Goal: Task Accomplishment & Management: Complete application form

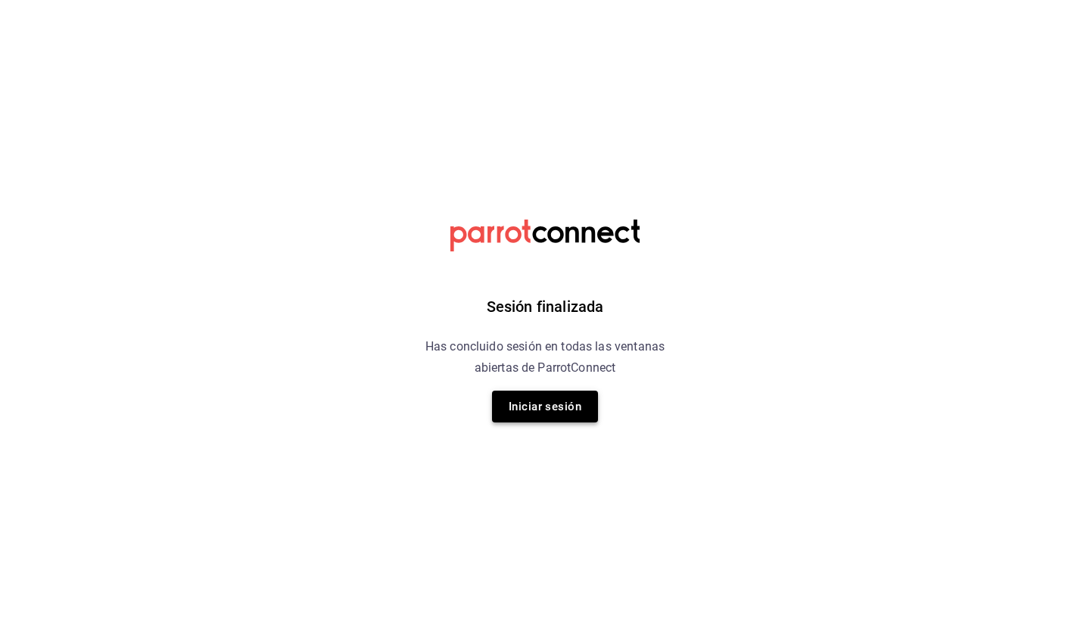
click at [530, 409] on button "Iniciar sesión" at bounding box center [545, 406] width 106 height 32
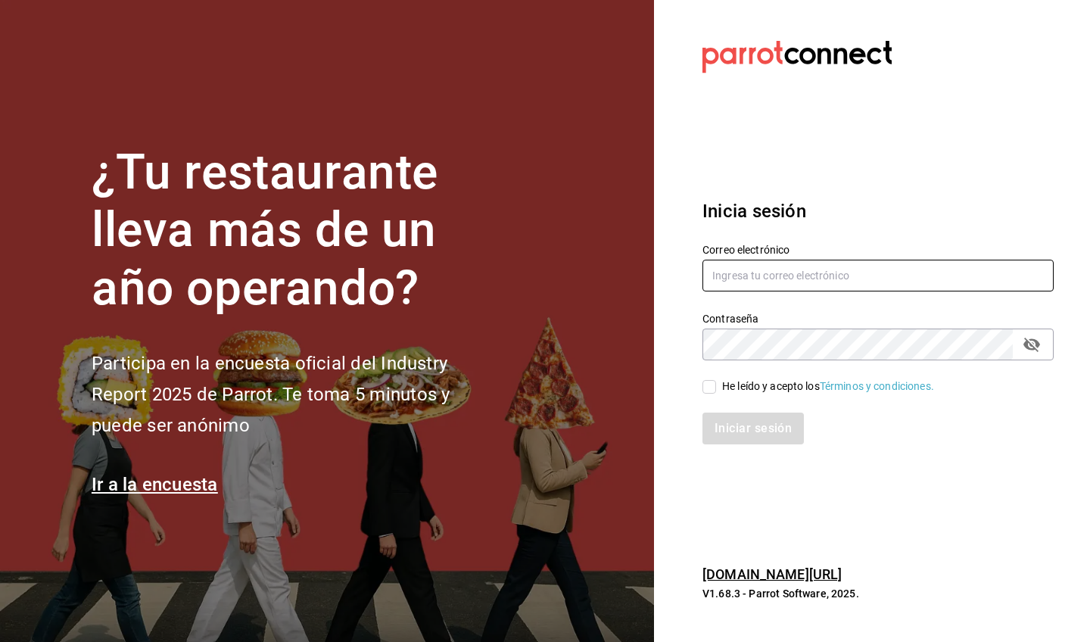
type input "lino.dxa@gmail.com"
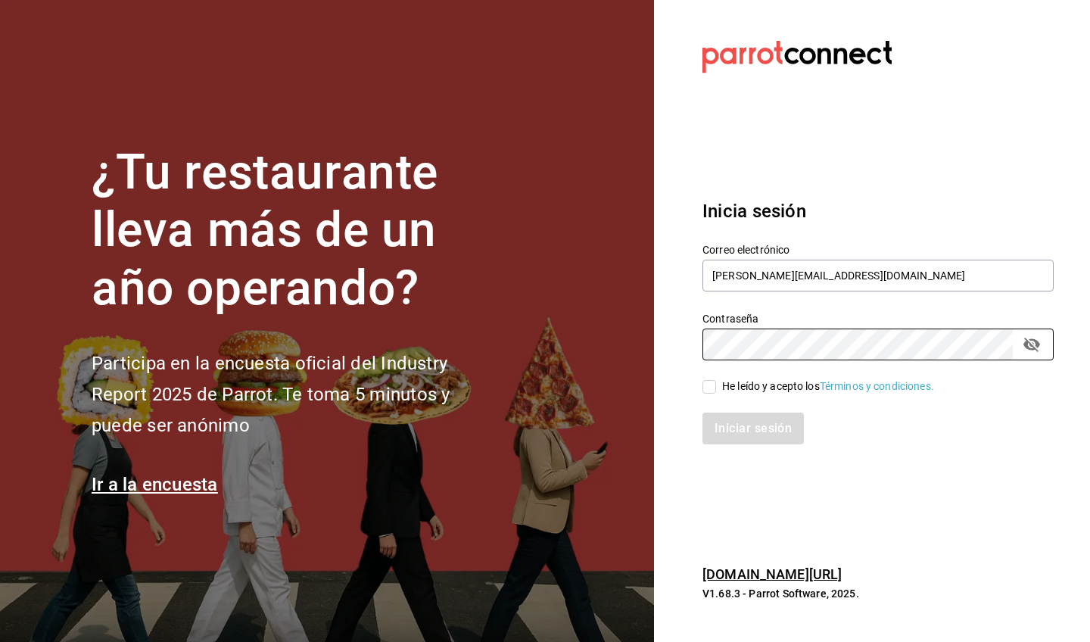
click at [713, 388] on input "He leído y acepto los Términos y condiciones." at bounding box center [709, 387] width 14 height 14
checkbox input "true"
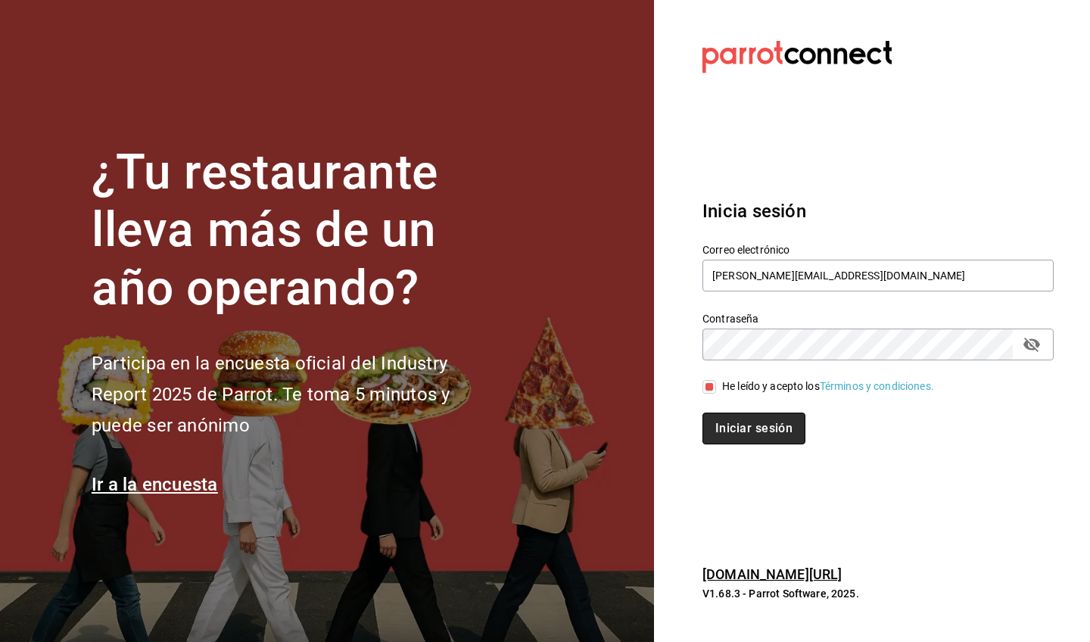
click at [728, 424] on button "Iniciar sesión" at bounding box center [753, 428] width 103 height 32
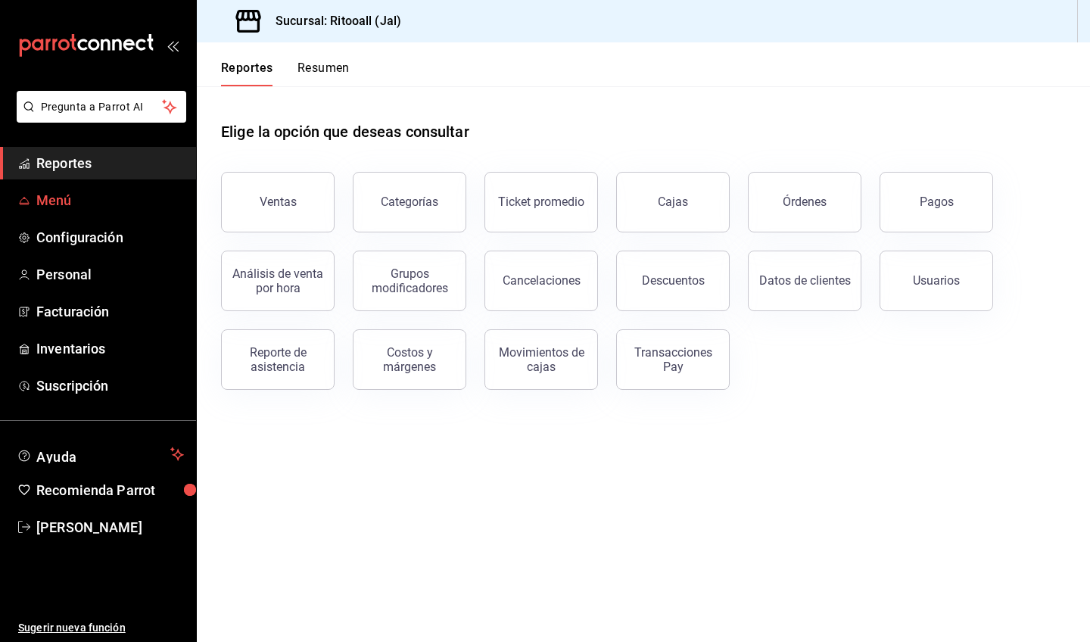
click at [119, 196] on span "Menú" at bounding box center [110, 200] width 148 height 20
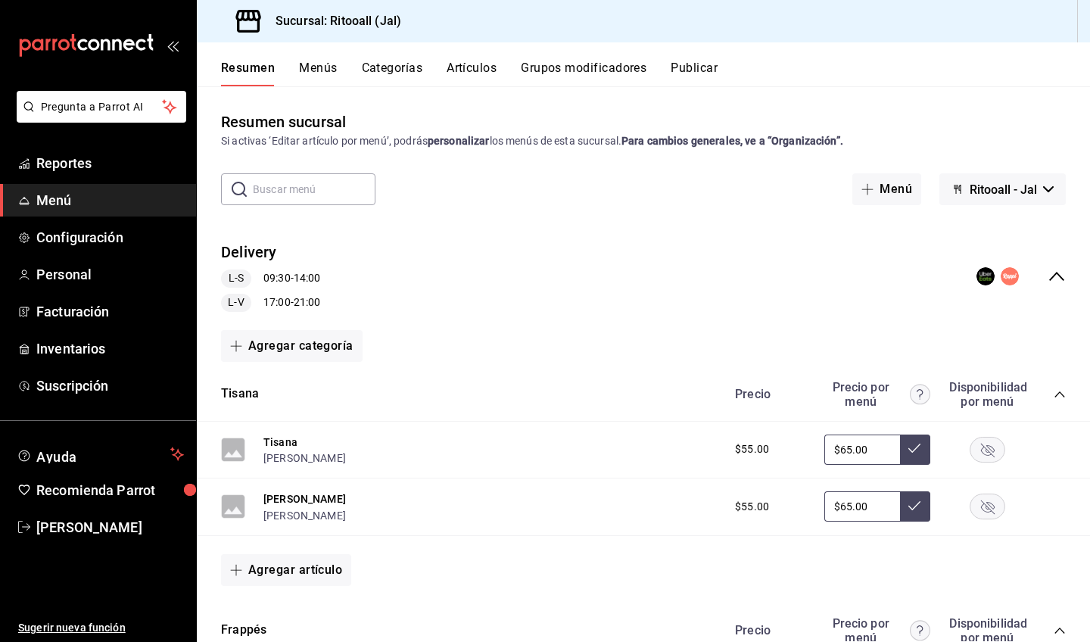
click at [401, 70] on button "Categorías" at bounding box center [392, 74] width 61 height 26
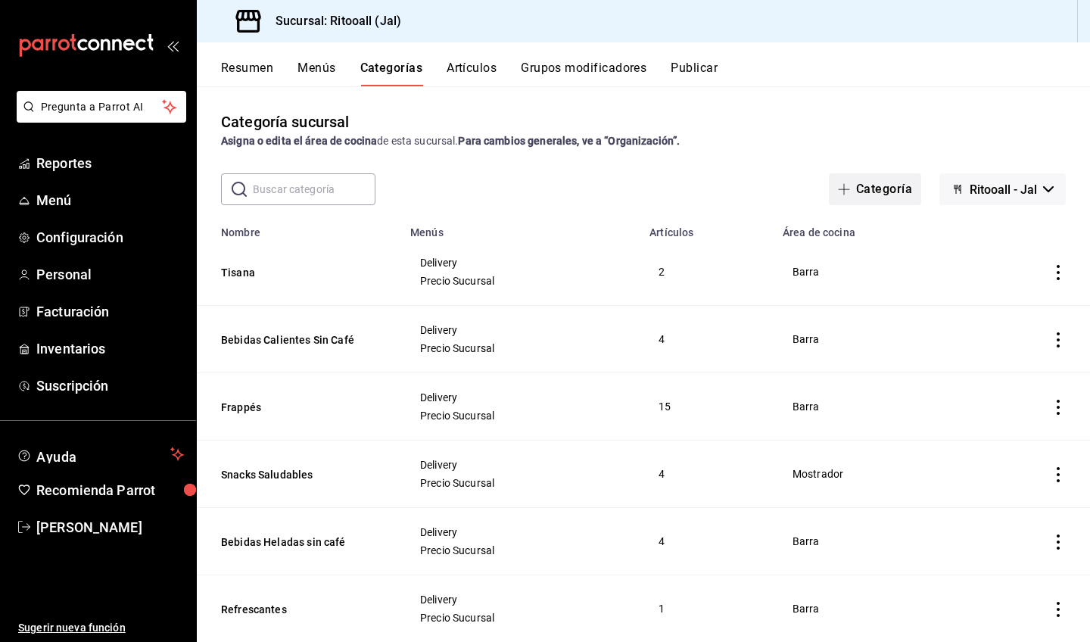
click at [878, 190] on button "Categoría" at bounding box center [874, 189] width 92 height 32
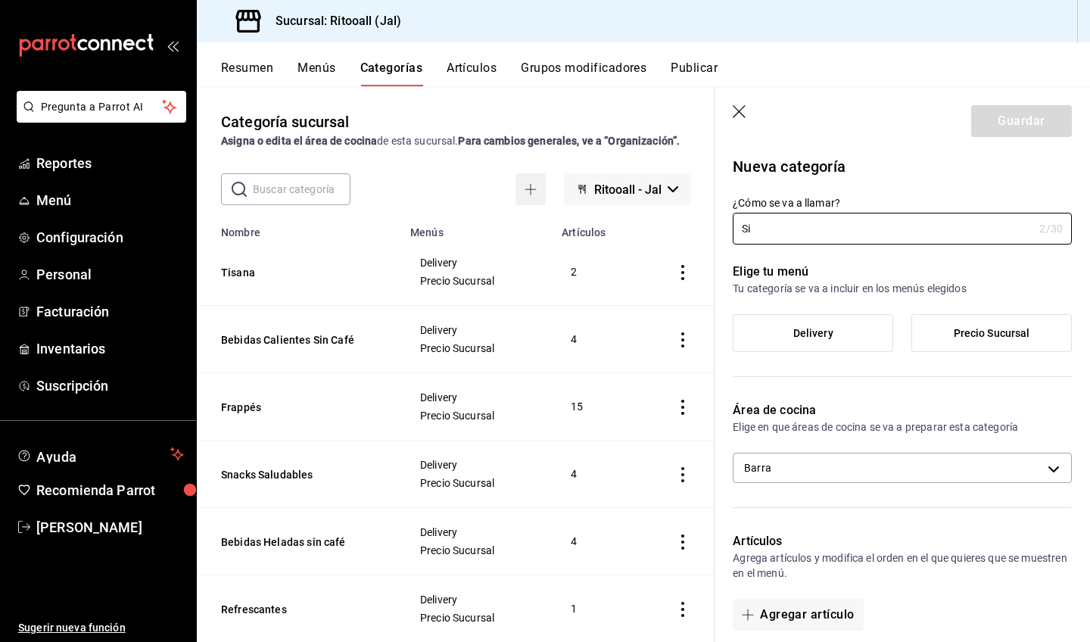
type input "S"
type input "Snack sin Azúcar"
click at [935, 336] on label "Precio Sucursal" at bounding box center [991, 333] width 159 height 36
click at [0, 0] on input "Precio Sucursal" at bounding box center [0, 0] width 0 height 0
click at [873, 334] on label "Delivery" at bounding box center [812, 333] width 159 height 36
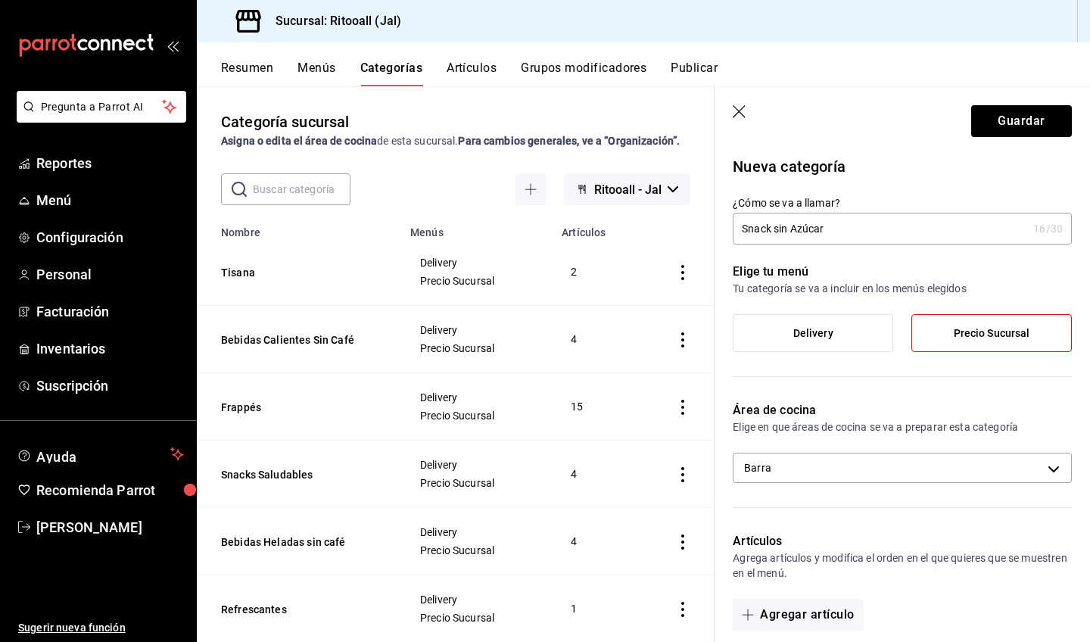
click at [0, 0] on input "Delivery" at bounding box center [0, 0] width 0 height 0
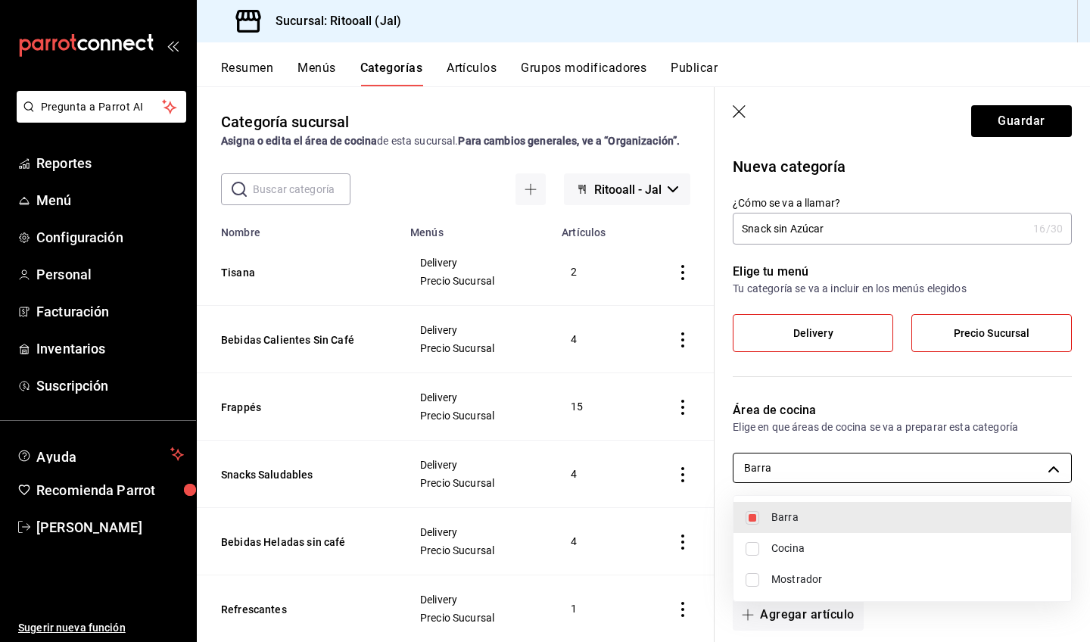
click at [847, 471] on body "Pregunta a Parrot AI Reportes Menú Configuración Personal Facturación Inventari…" at bounding box center [545, 321] width 1090 height 642
click at [800, 577] on span "Mostrador" at bounding box center [915, 579] width 288 height 16
type input "7af8f827-98f8-4e8b-a03b-adb23ee36946,795ef8d8-9c86-4d99-88d8-c69cb99ee0cc"
checkbox input "true"
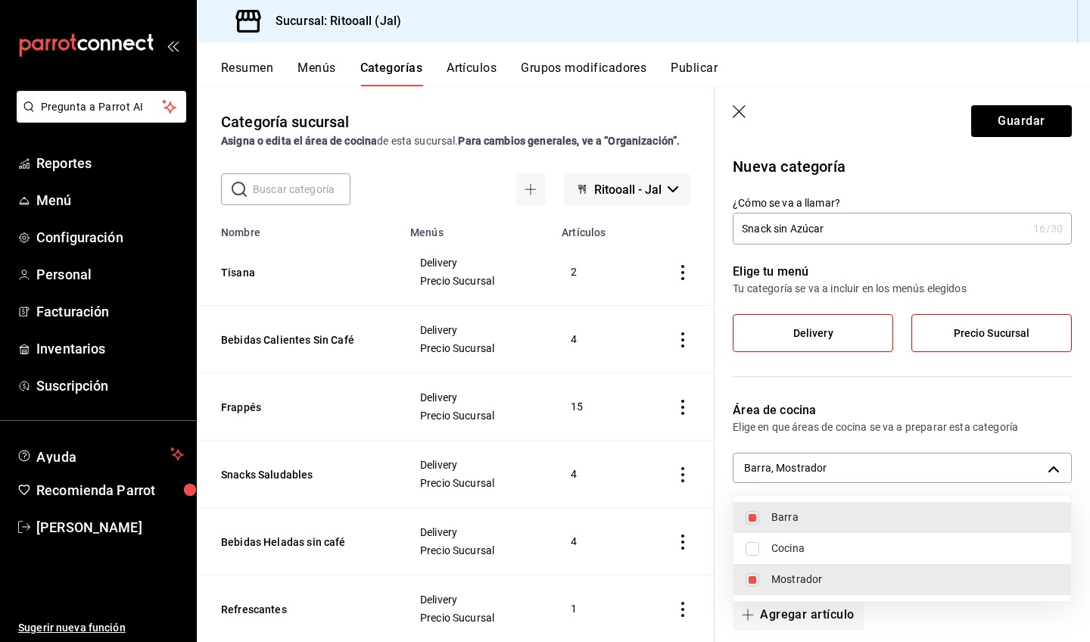
click at [812, 522] on span "Barra" at bounding box center [915, 517] width 288 height 16
type input "795ef8d8-9c86-4d99-88d8-c69cb99ee0cc"
checkbox input "false"
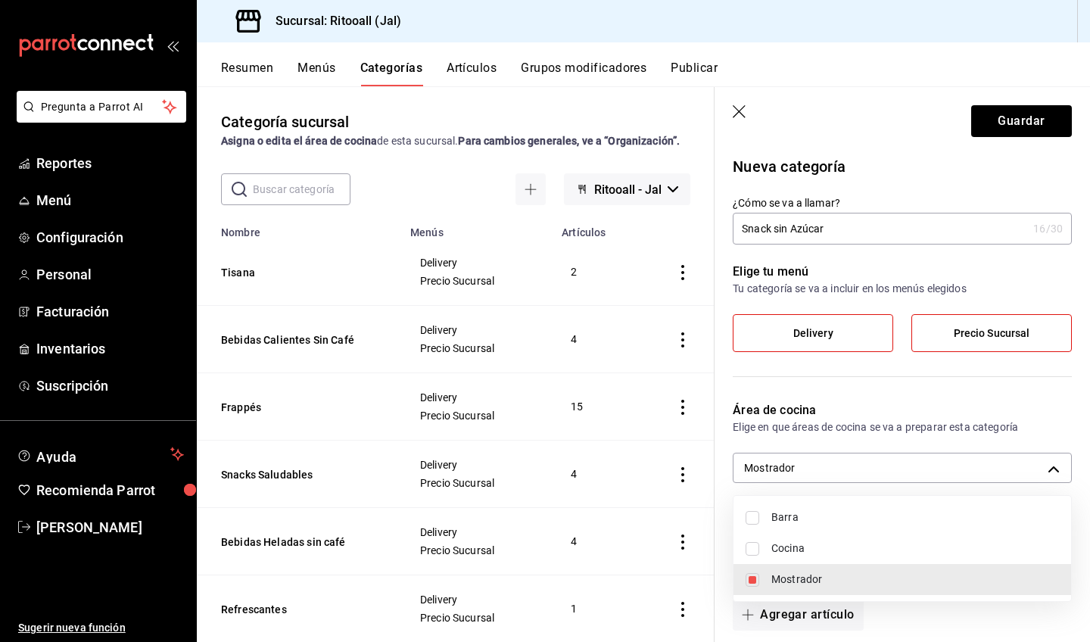
click at [917, 401] on div at bounding box center [545, 321] width 1090 height 642
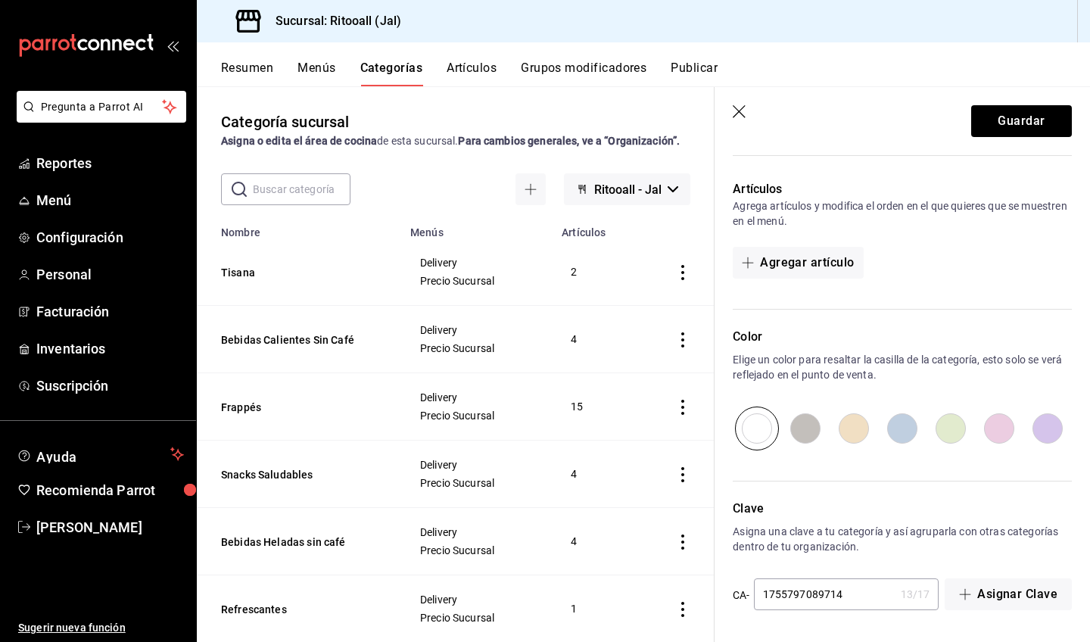
scroll to position [352, 0]
click at [1019, 112] on button "Guardar" at bounding box center [1021, 121] width 101 height 32
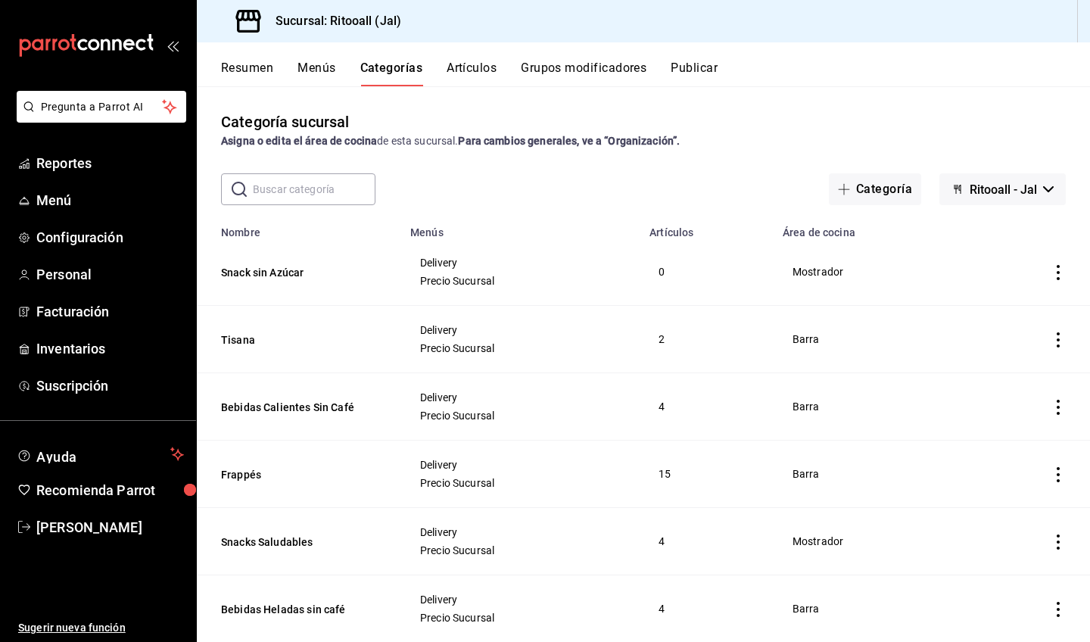
click at [459, 71] on button "Artículos" at bounding box center [471, 74] width 50 height 26
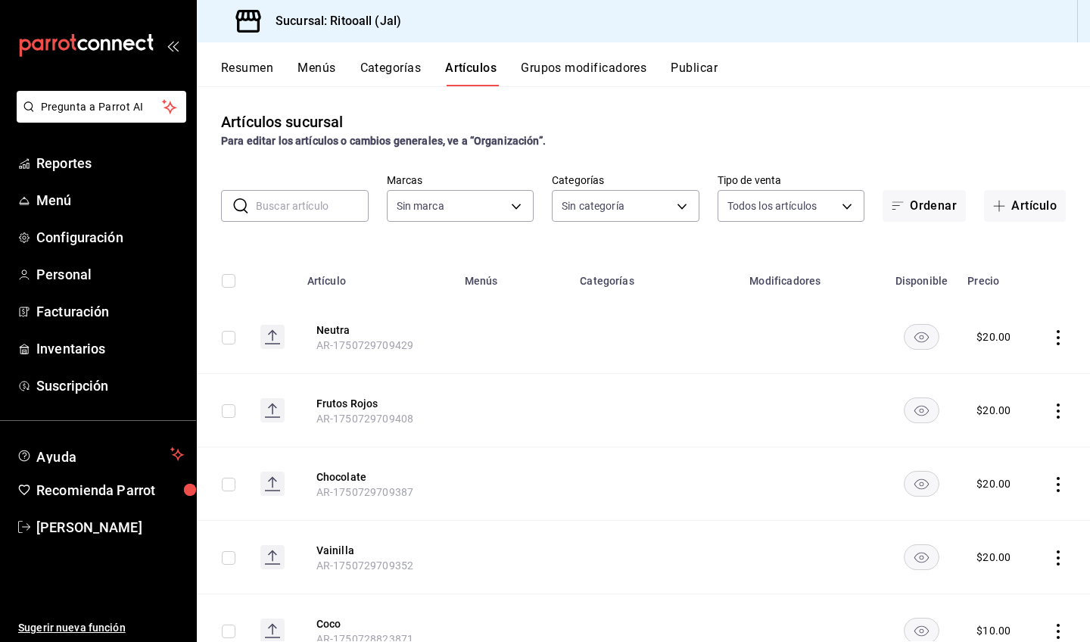
type input "131d267d-65fe-4999-87ad-1c2eff3a286d,f2e817f5-0416-4daa-9806-1efd3a3a55c7,5e2df…"
type input "f63b42d9-572c-41ac-8247-5347bc764a1d"
click at [315, 204] on input "text" at bounding box center [312, 206] width 113 height 30
click at [1046, 207] on button "Artículo" at bounding box center [1025, 206] width 82 height 32
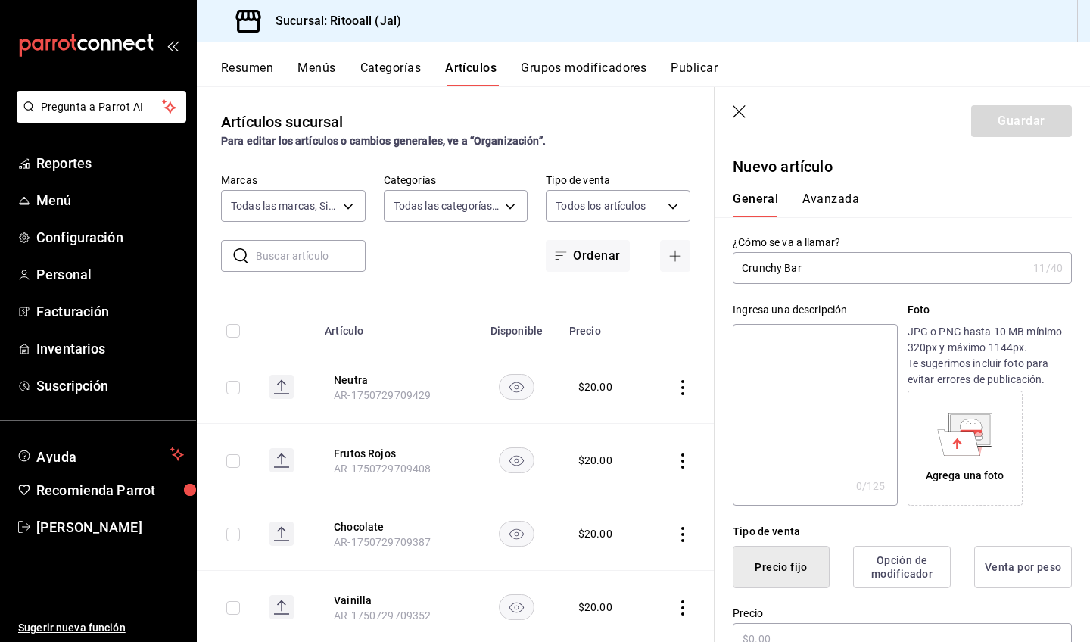
click at [824, 373] on textarea at bounding box center [814, 415] width 164 height 182
click at [800, 277] on input "Crunchy Bar" at bounding box center [879, 268] width 294 height 30
type input "Crunchy Bars"
click at [772, 354] on textarea at bounding box center [814, 415] width 164 height 182
type textarea "I"
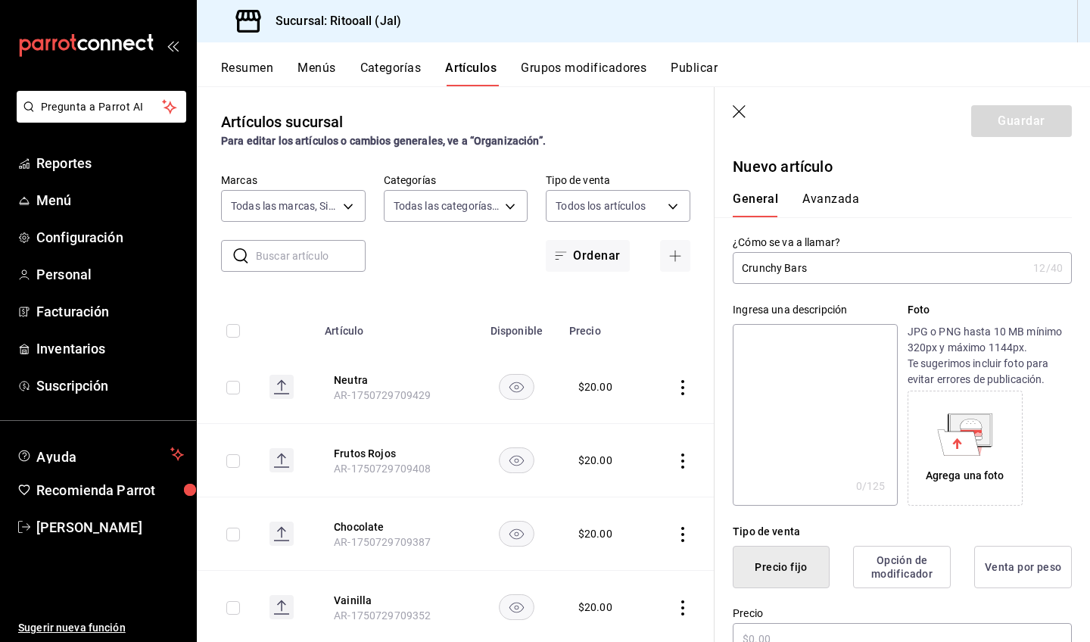
type textarea "x"
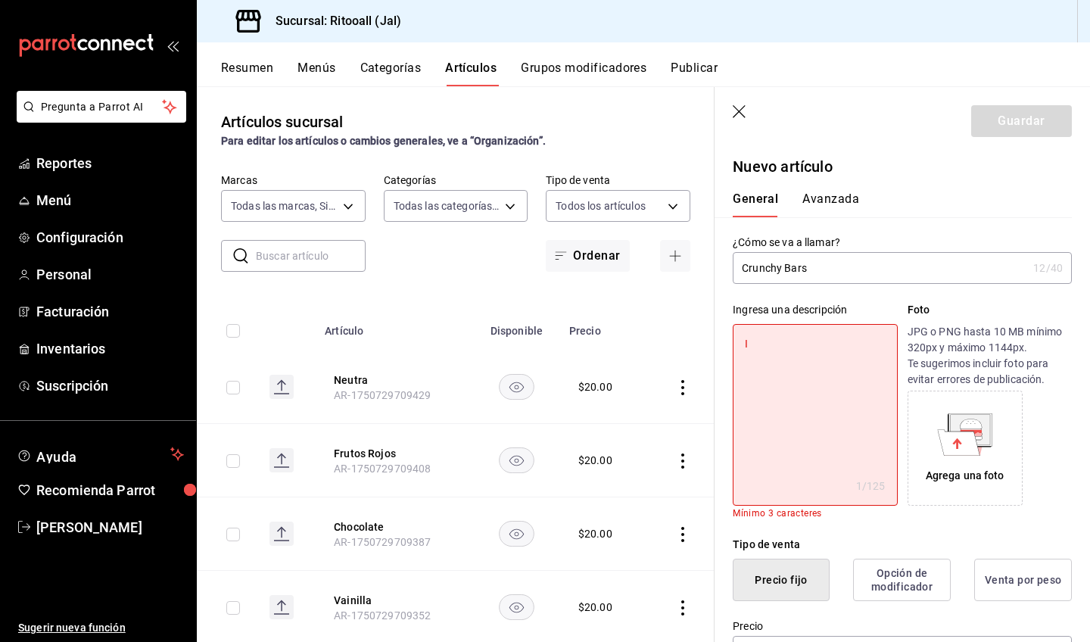
type textarea "In"
type textarea "x"
type textarea "Ins"
type textarea "x"
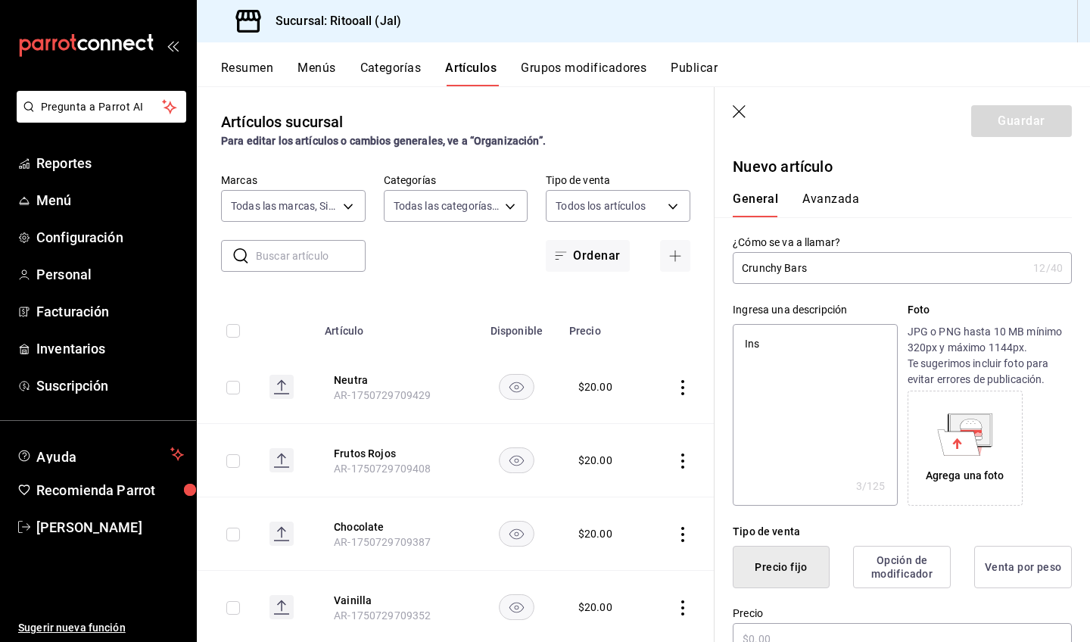
type textarea "Insp"
type textarea "x"
type textarea "Inspi"
type textarea "x"
type textarea "Inspir"
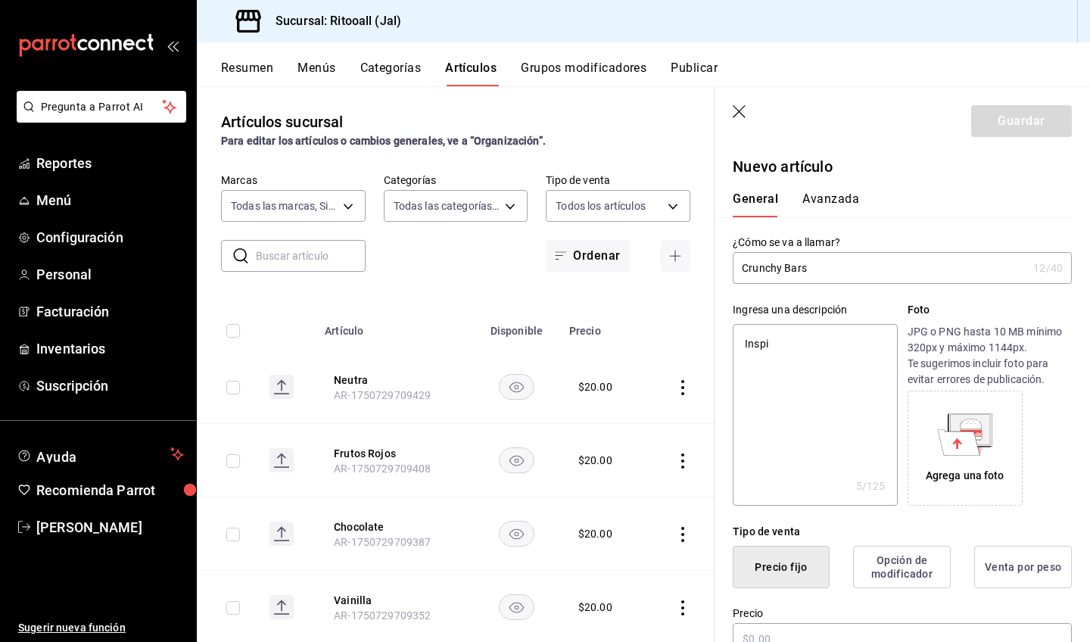
type textarea "x"
type textarea "Inspira"
type textarea "x"
type textarea "Inspirad"
type textarea "x"
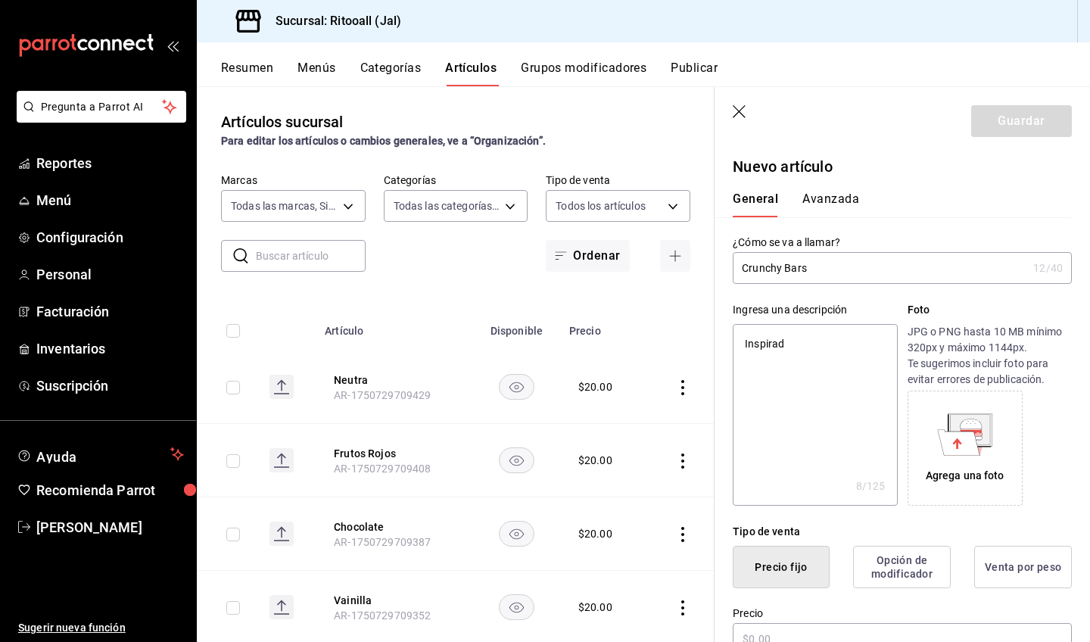
type textarea "Inspirada"
type textarea "x"
type textarea "Inspirada"
type textarea "x"
type textarea "Inspirada e"
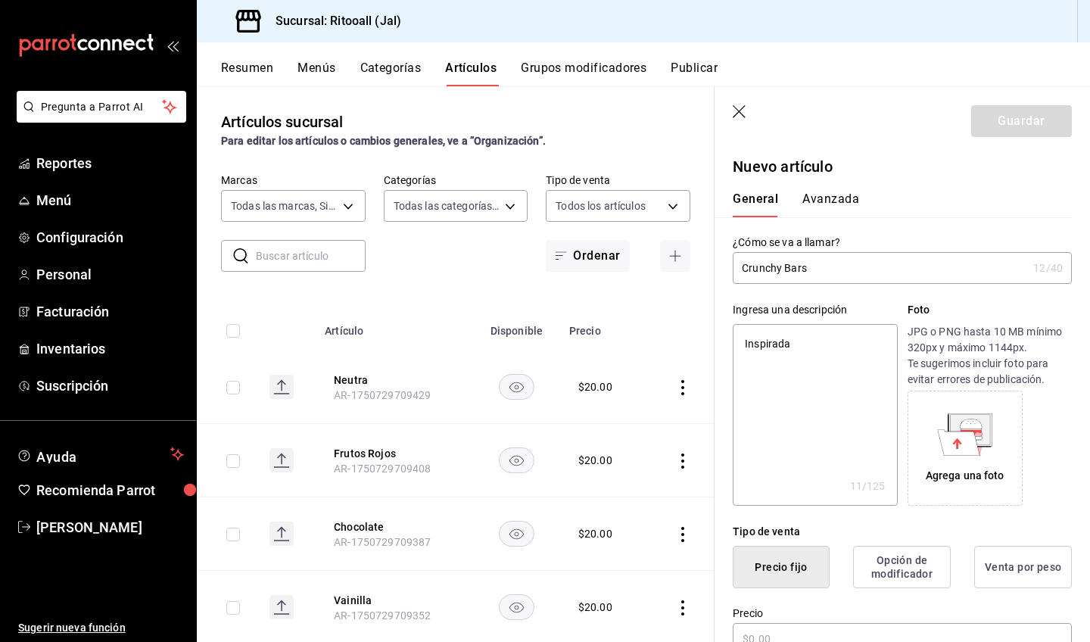
type textarea "x"
type textarea "Inspirada en"
type textarea "x"
type textarea "Inspirada en"
type textarea "x"
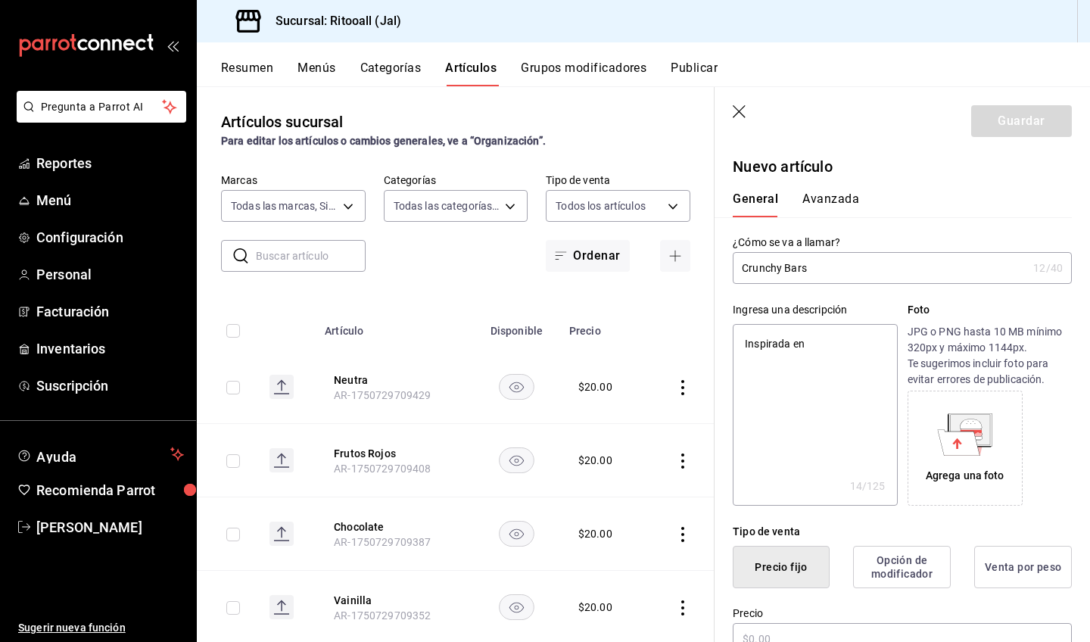
type textarea "Inspirada en l"
type textarea "x"
type textarea "Inspirada en la"
type textarea "x"
type textarea "Inspirada en la"
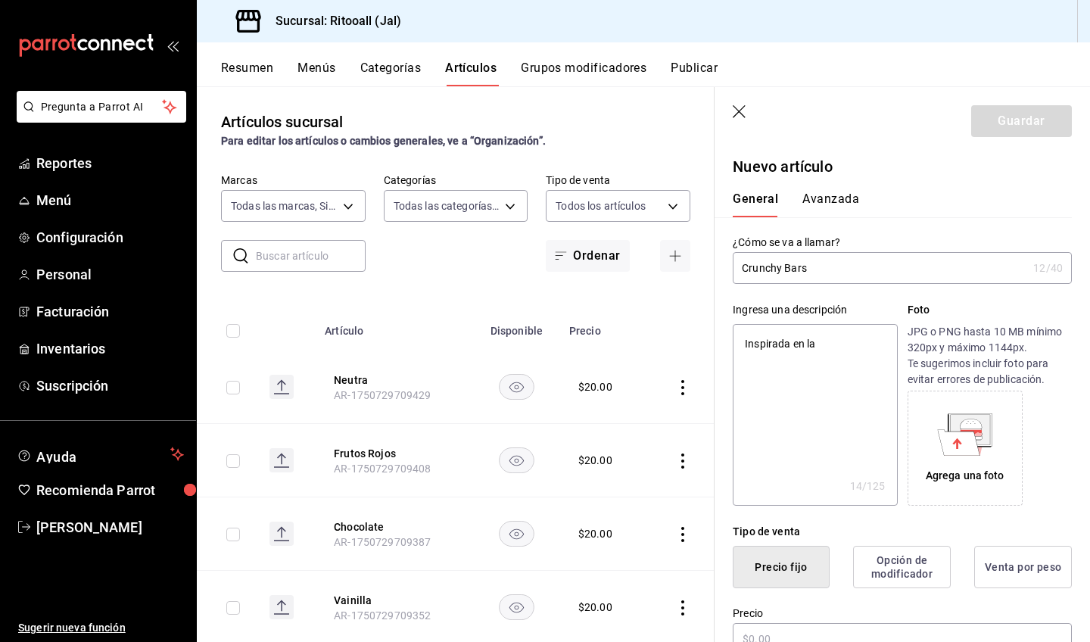
type textarea "x"
type textarea "Inspirada en la c"
type textarea "x"
type textarea "Inspirada en la cl"
type textarea "x"
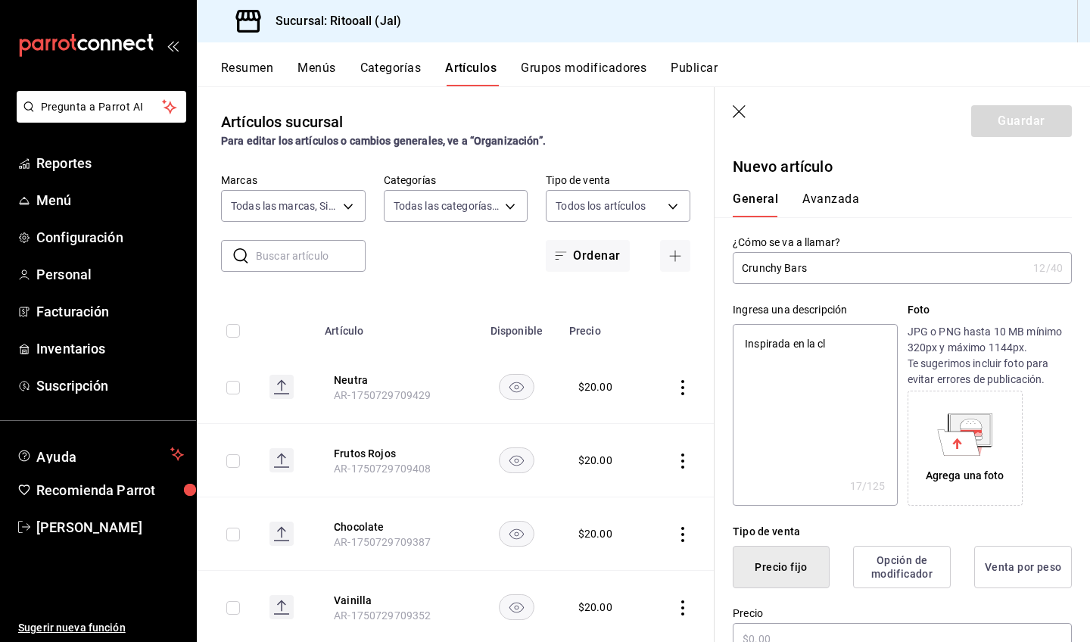
type textarea "Inspirada en la cla"
type textarea "x"
type textarea "Inspirada en la clasi"
type textarea "x"
type textarea "Inspirada en la clasic"
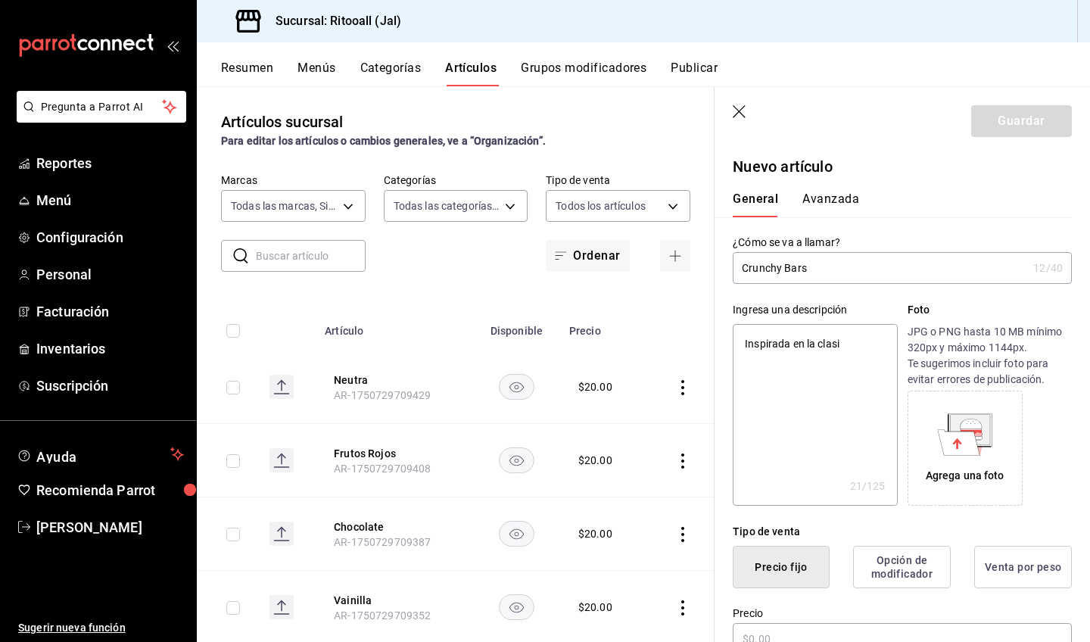
type textarea "x"
type textarea "Inspirada en la clasica"
type textarea "x"
type textarea "Inspirada en la clásica"
type textarea "x"
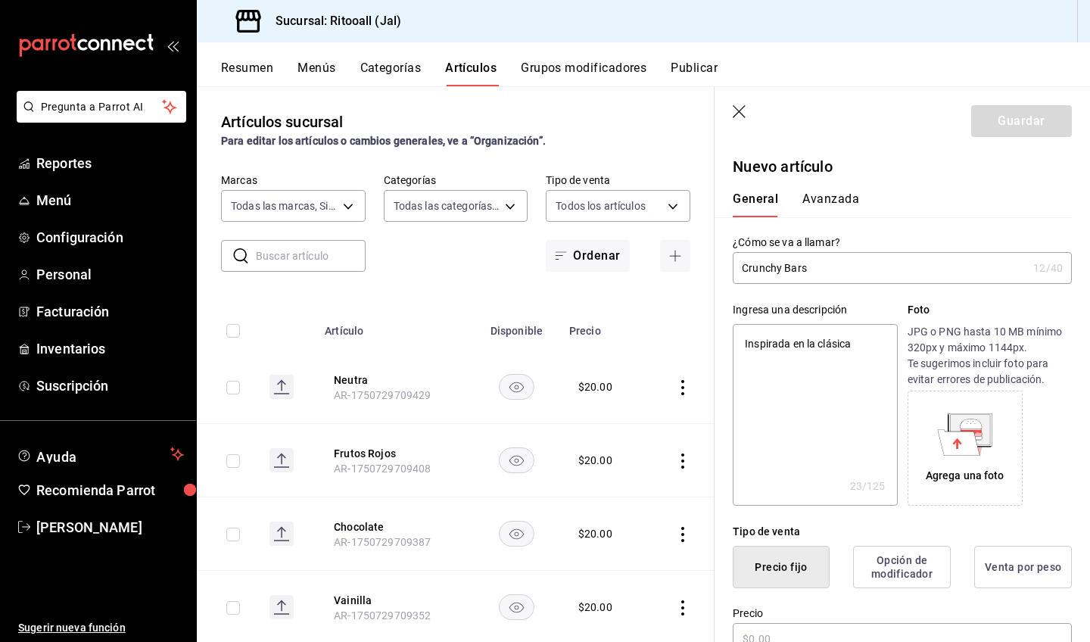
type textarea "Inspirada en la clásica"
type textarea "x"
type textarea "Inspirada en la clásic"
type textarea "x"
type textarea "Inspirada en la clási"
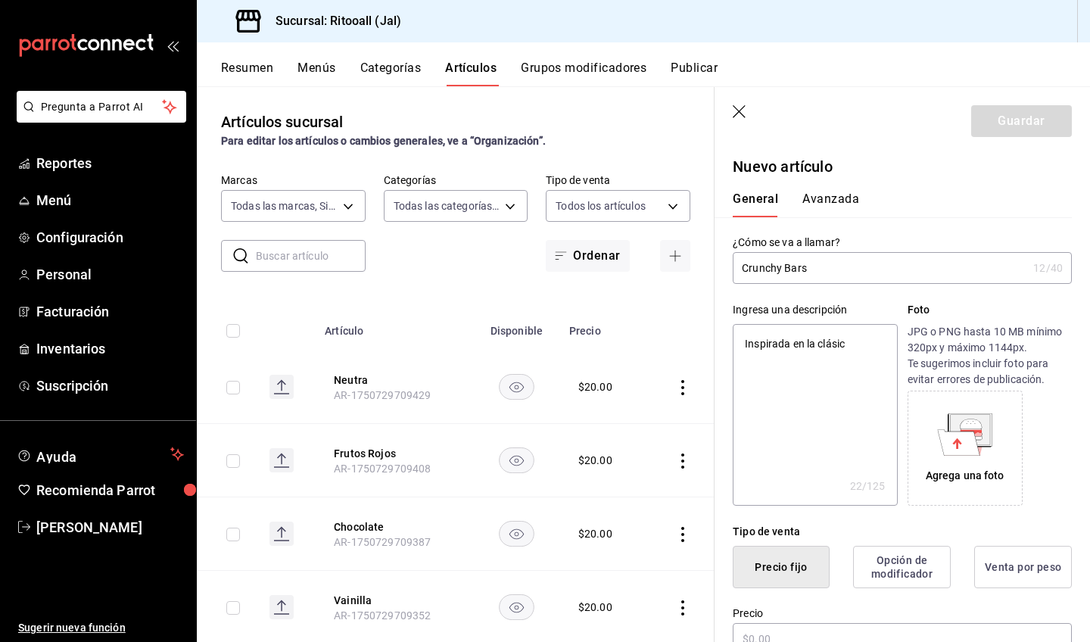
type textarea "x"
type textarea "Inspirada en la clá"
type textarea "x"
type textarea "Inspirada en la cl"
type textarea "x"
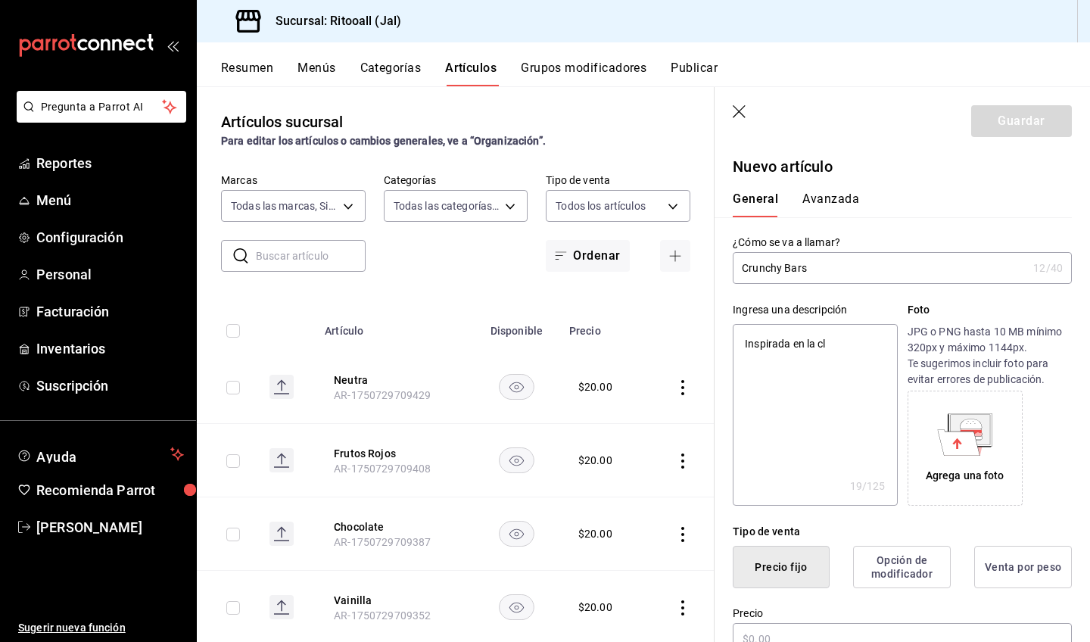
type textarea "Inspirada en la c"
type textarea "x"
type textarea "Inspirada en la"
type textarea "x"
type textarea "Inspirada en"
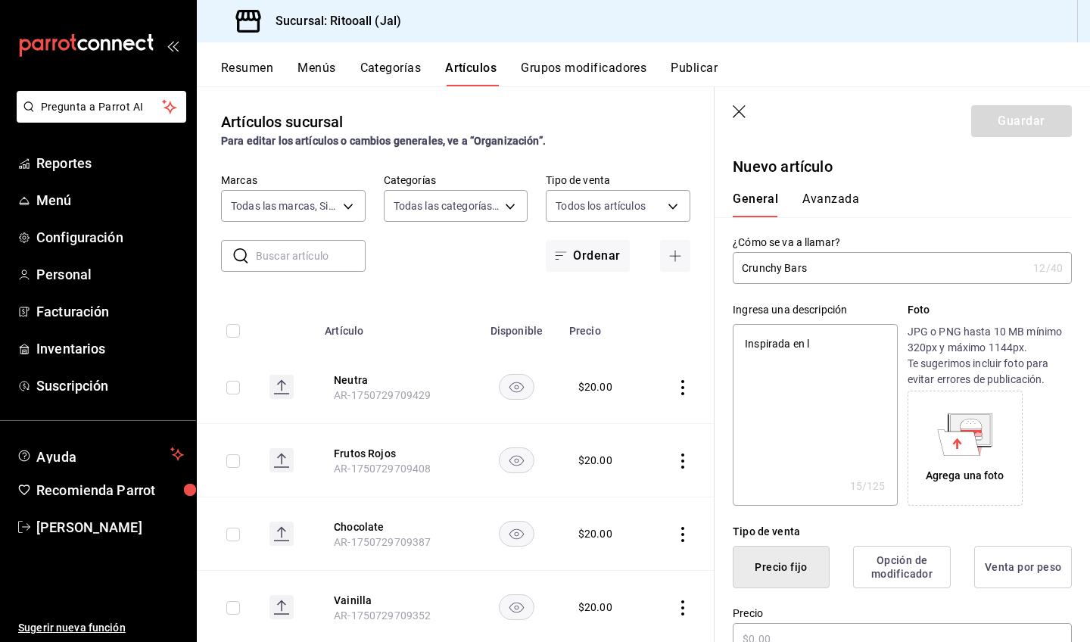
type textarea "x"
type textarea "Inspirada en"
type textarea "x"
type textarea "Inspirada e"
type textarea "x"
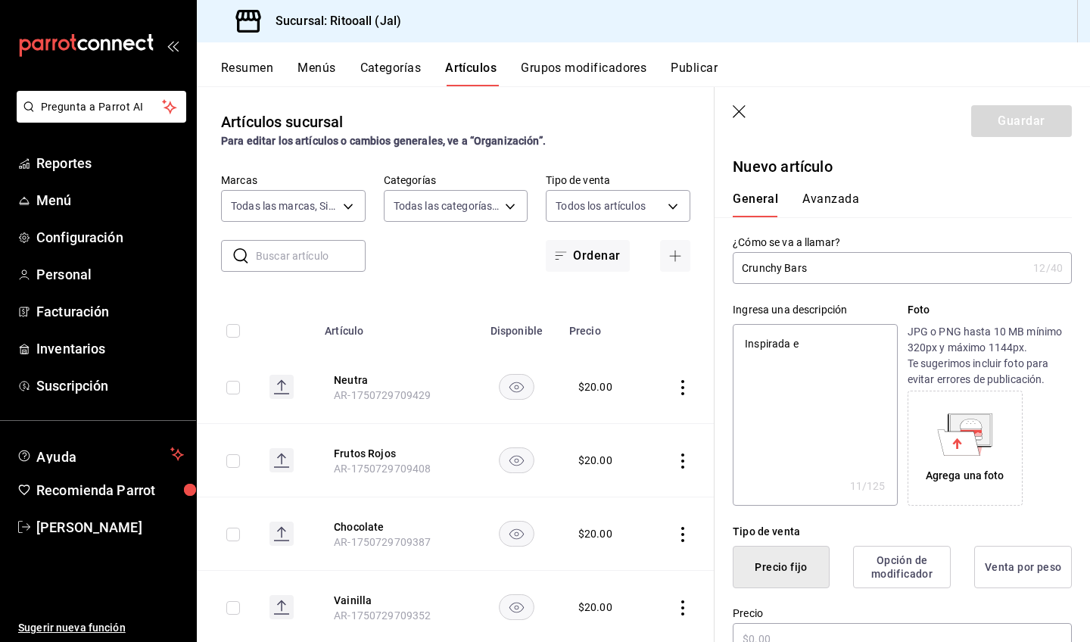
type textarea "Inspirada"
type textarea "x"
type textarea "Inspirada"
type textarea "x"
type textarea "Inspirad"
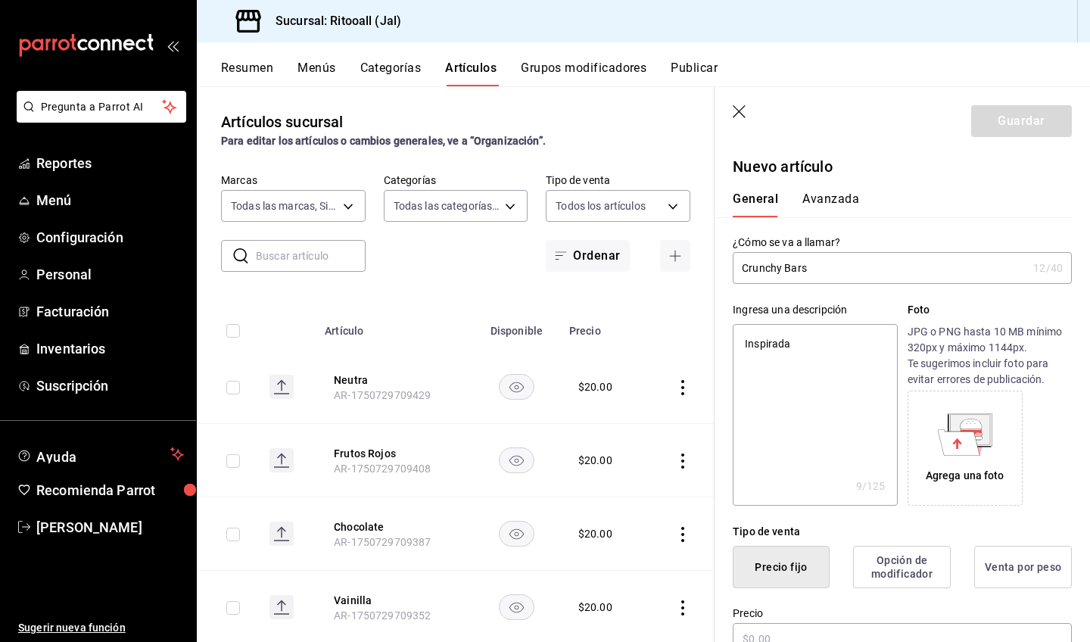
type textarea "x"
type textarea "Inspira"
type textarea "x"
type textarea "Inspir"
type textarea "x"
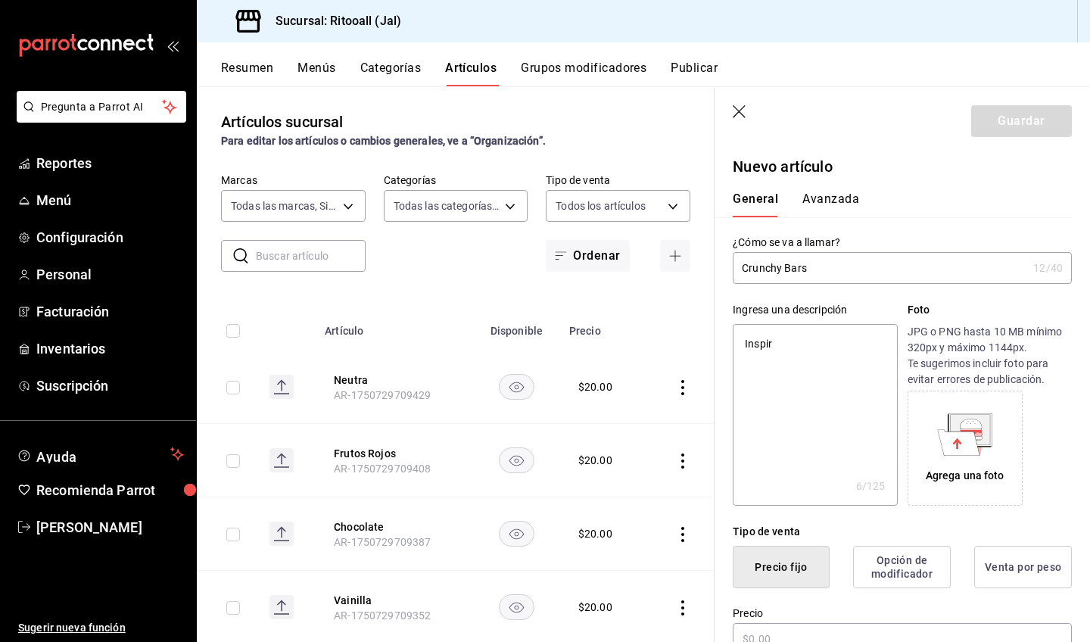
type textarea "Inspi"
type textarea "x"
type textarea "Insp"
type textarea "x"
type textarea "Ins"
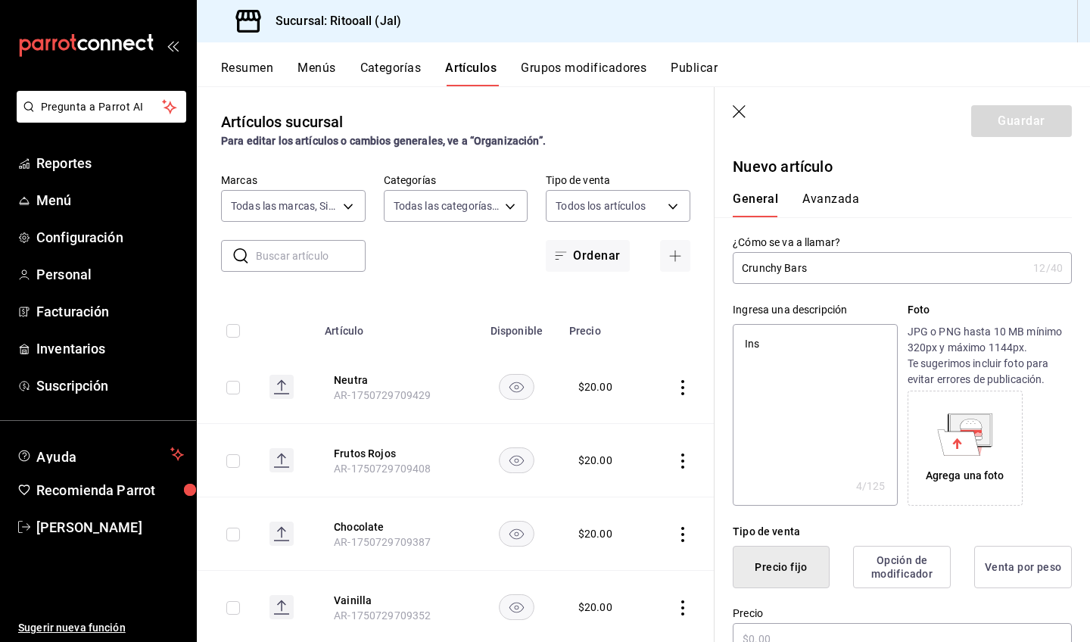
type textarea "x"
type textarea "In"
type textarea "x"
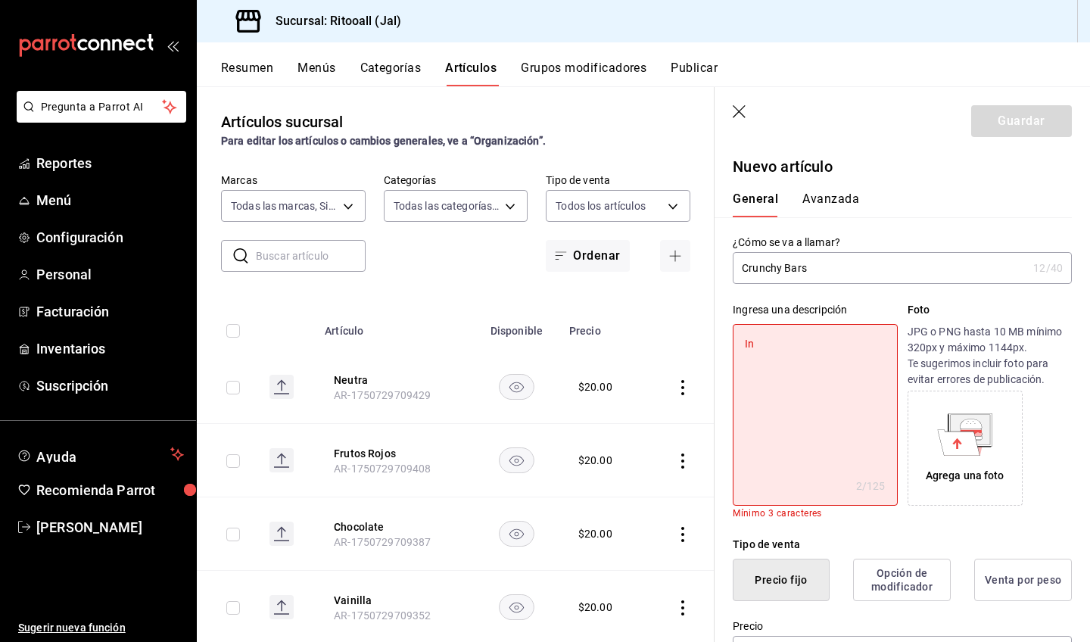
type textarea "I"
type textarea "x"
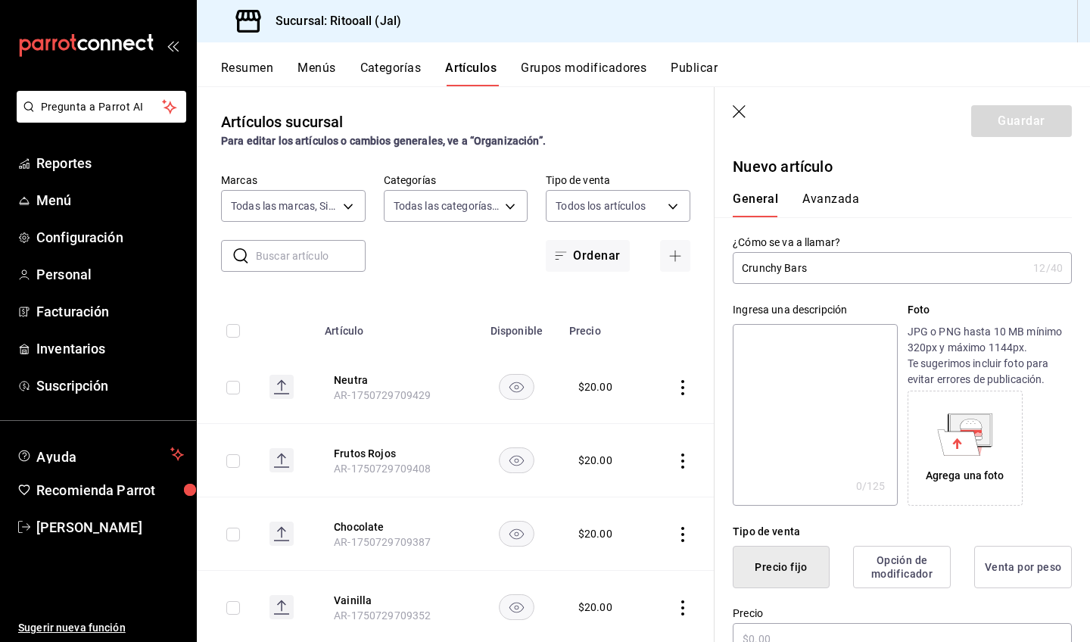
type textarea "I"
type textarea "x"
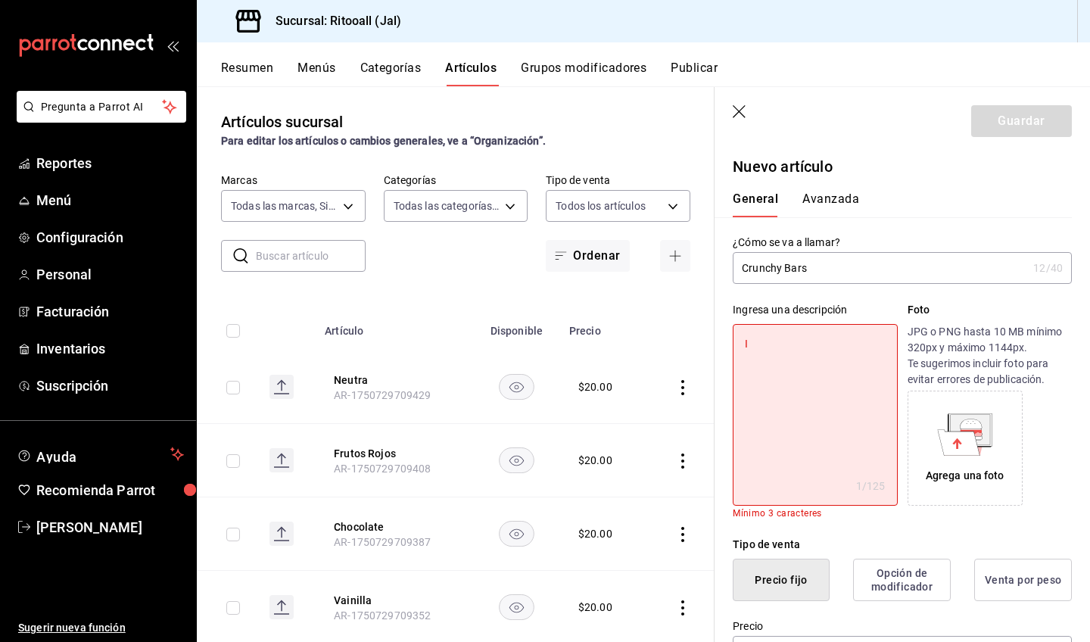
type textarea "In"
type textarea "x"
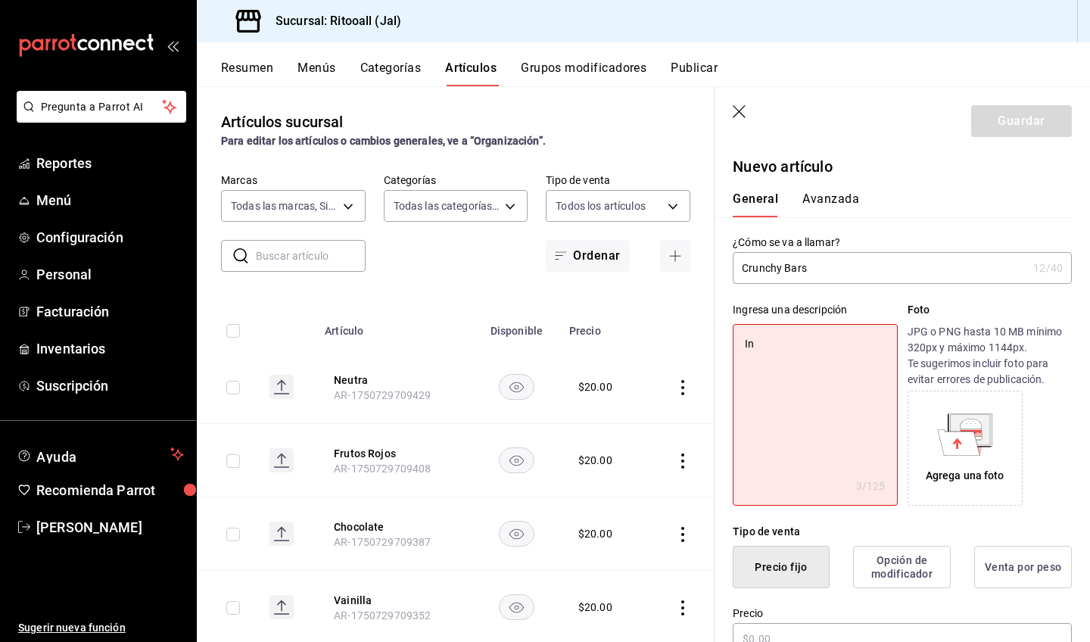
type textarea "Ins"
type textarea "x"
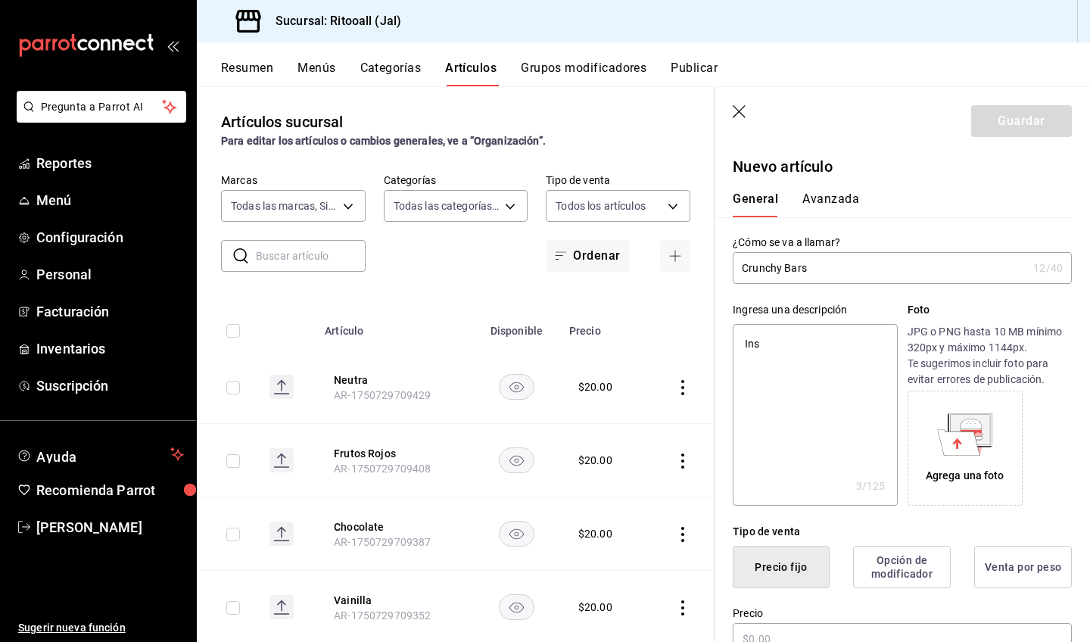
type textarea "Insp"
type textarea "x"
type textarea "Inspi"
type textarea "x"
type textarea "Inspir"
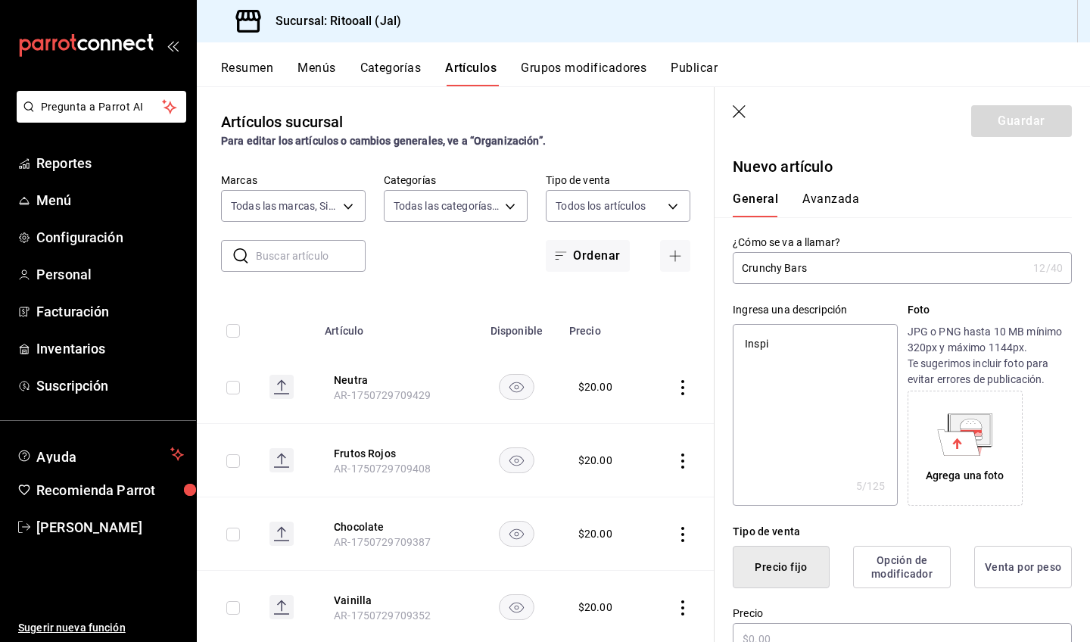
type textarea "x"
type textarea "Inspira"
type textarea "x"
type textarea "Inspirad"
type textarea "x"
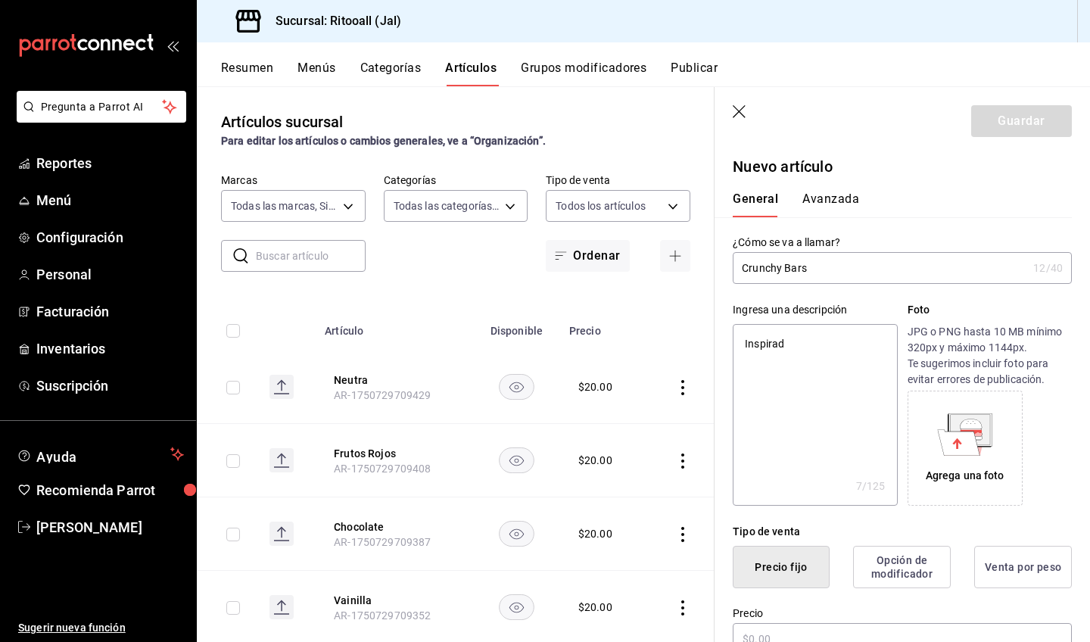
type textarea "Inspirada"
type textarea "x"
type textarea "Inspiradas"
type textarea "x"
type textarea "Inspiradas"
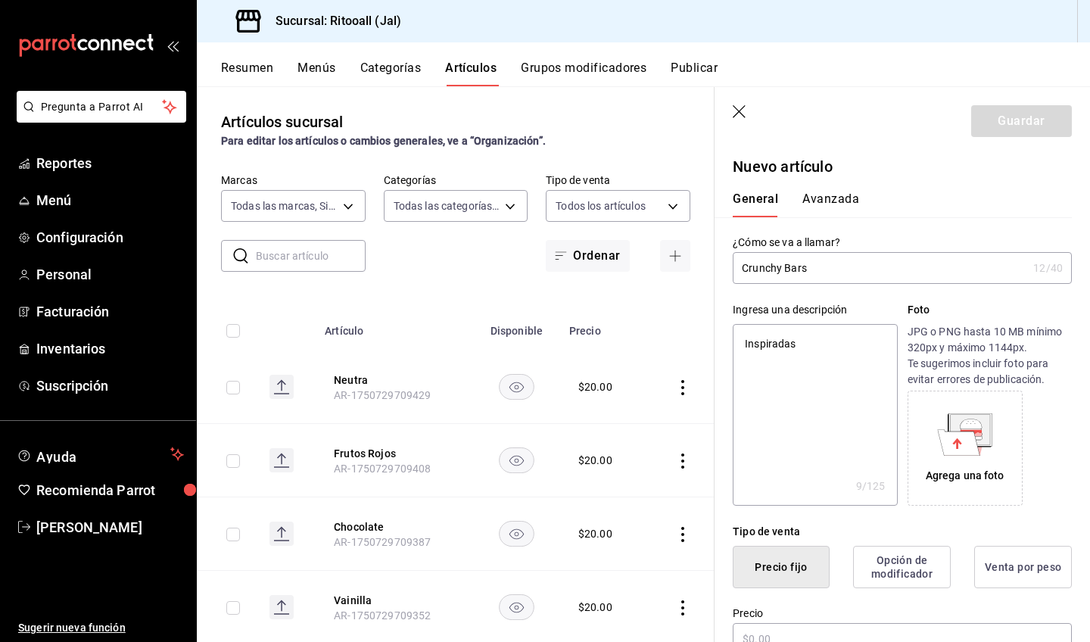
type textarea "x"
type textarea "Inspiradas e"
type textarea "x"
type textarea "Inspiradas en"
type textarea "x"
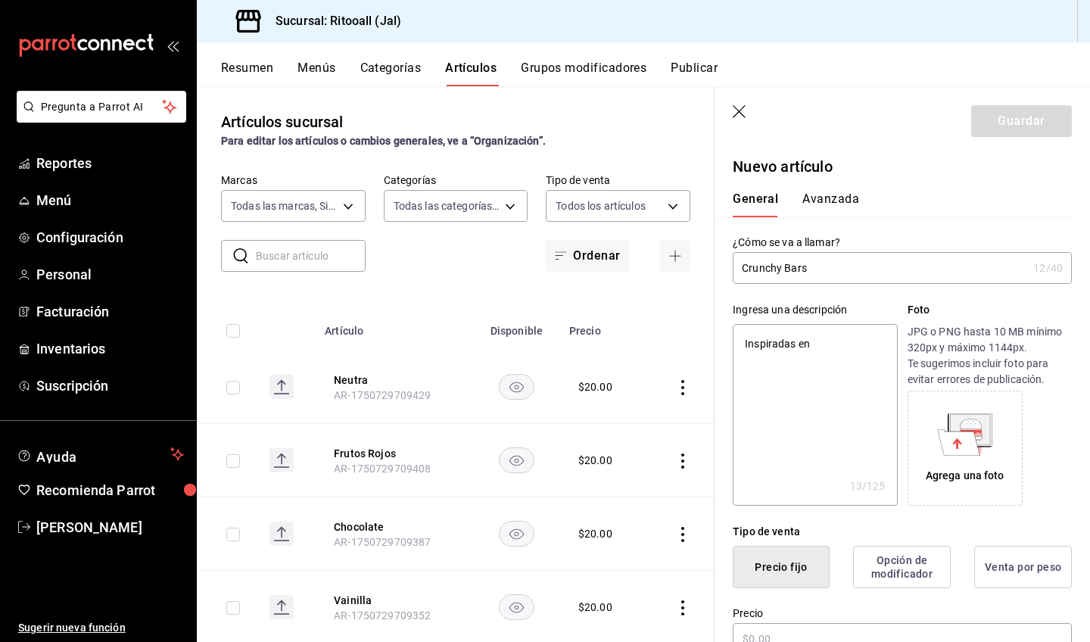
type textarea "Inspiradas en"
type textarea "x"
type textarea "Inspiradas en l"
type textarea "x"
type textarea "Inspiradas en la"
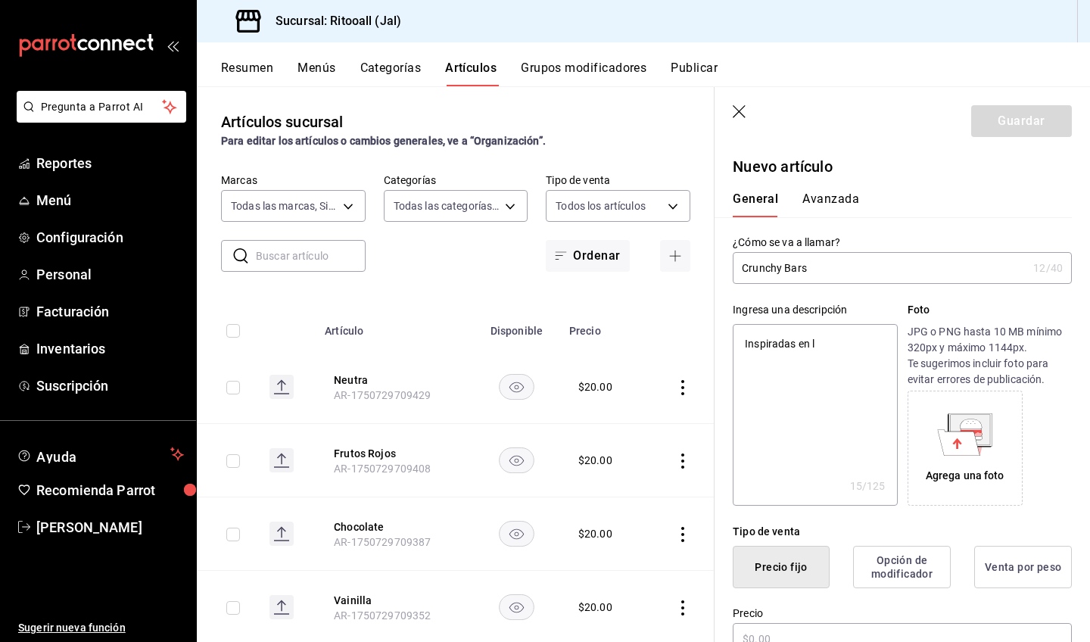
type textarea "x"
type textarea "Inspiradas en las"
type textarea "x"
type textarea "Inspiradas en las"
type textarea "x"
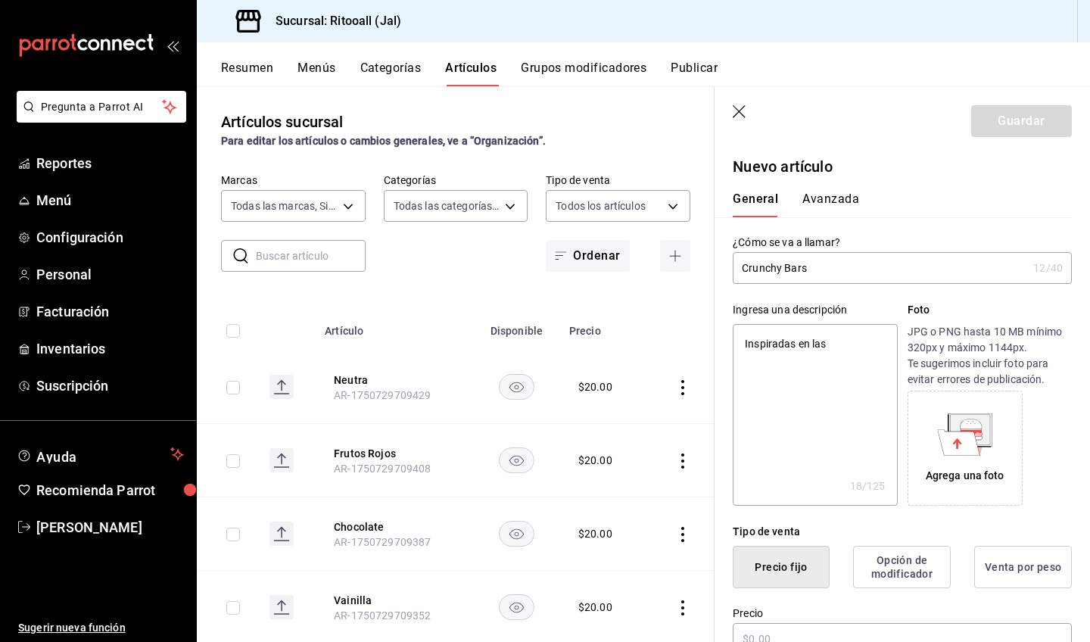
type textarea "Inspiradas en las c"
type textarea "x"
type textarea "Inspiradas en las cl"
type textarea "x"
type textarea "Inspiradas en las cla"
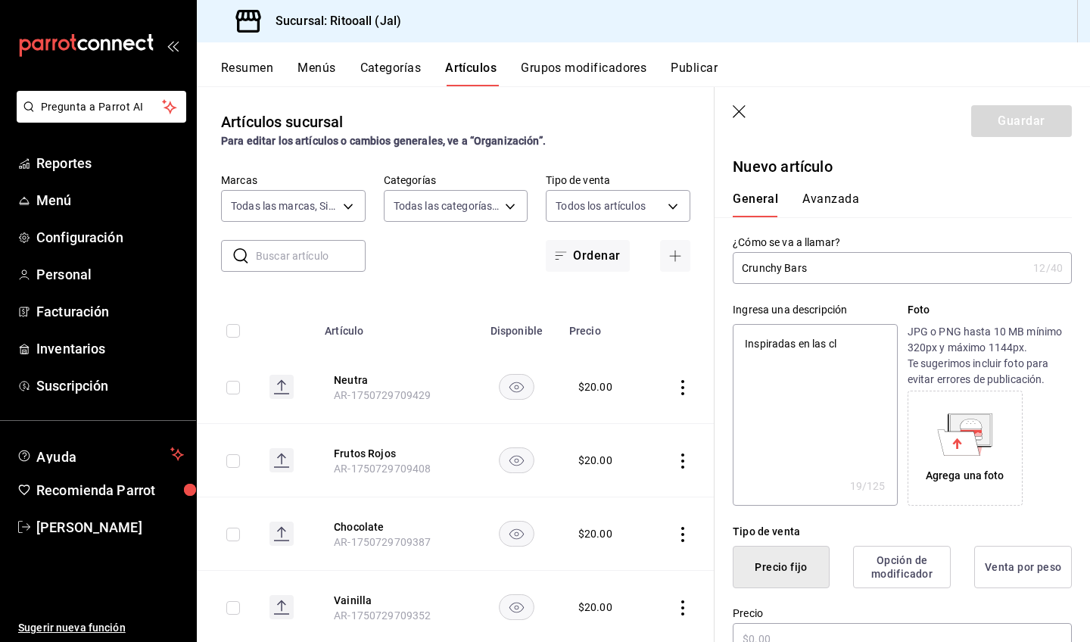
type textarea "x"
type textarea "Inspiradas en las clas"
type textarea "x"
type textarea "Inspiradas en las clasi"
type textarea "x"
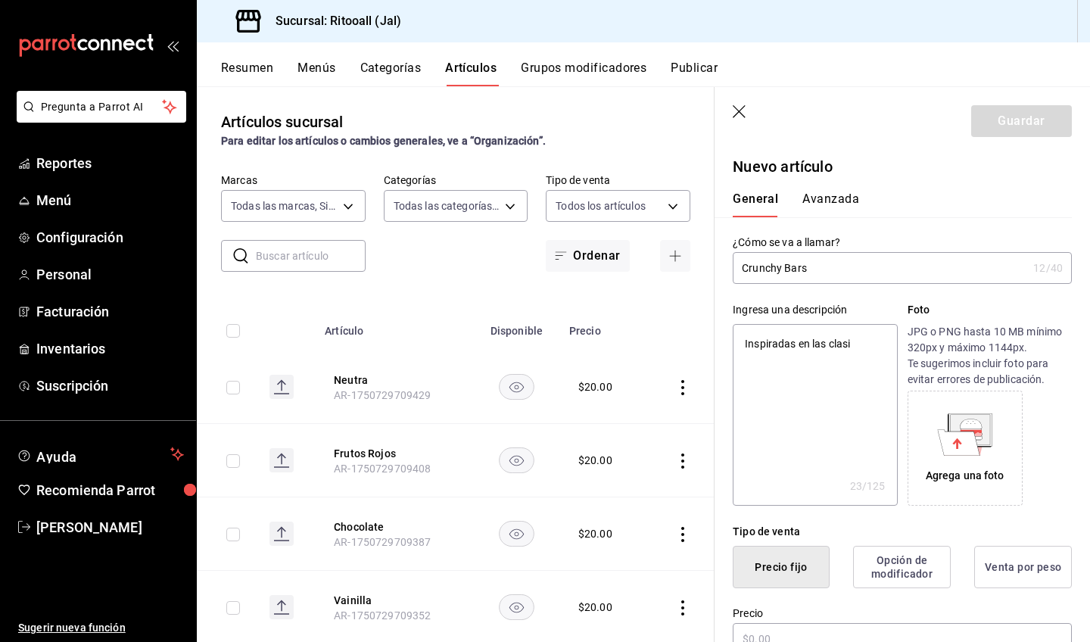
type textarea "Inspiradas en las clasic"
type textarea "x"
type textarea "Inspiradas en las clasica"
type textarea "x"
type textarea "Inspiradas en las clasicas"
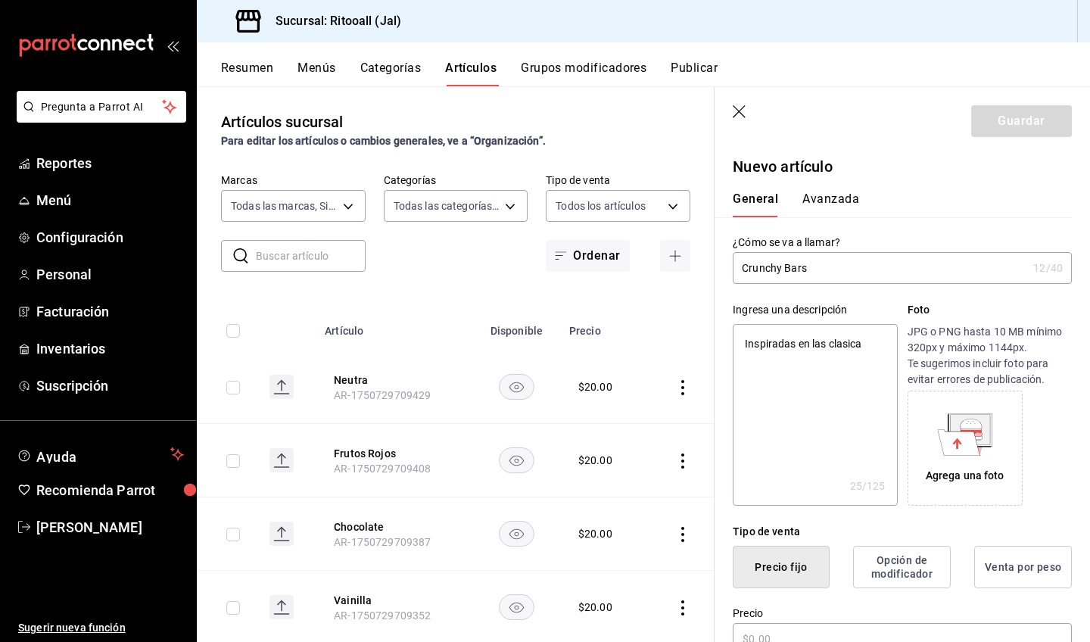
type textarea "x"
type textarea "Inspiradas en las clásicas"
type textarea "x"
click at [857, 347] on textarea "Inspiradas en las clásicas" at bounding box center [814, 415] width 164 height 182
type textarea "Inspiradas en las clasicas"
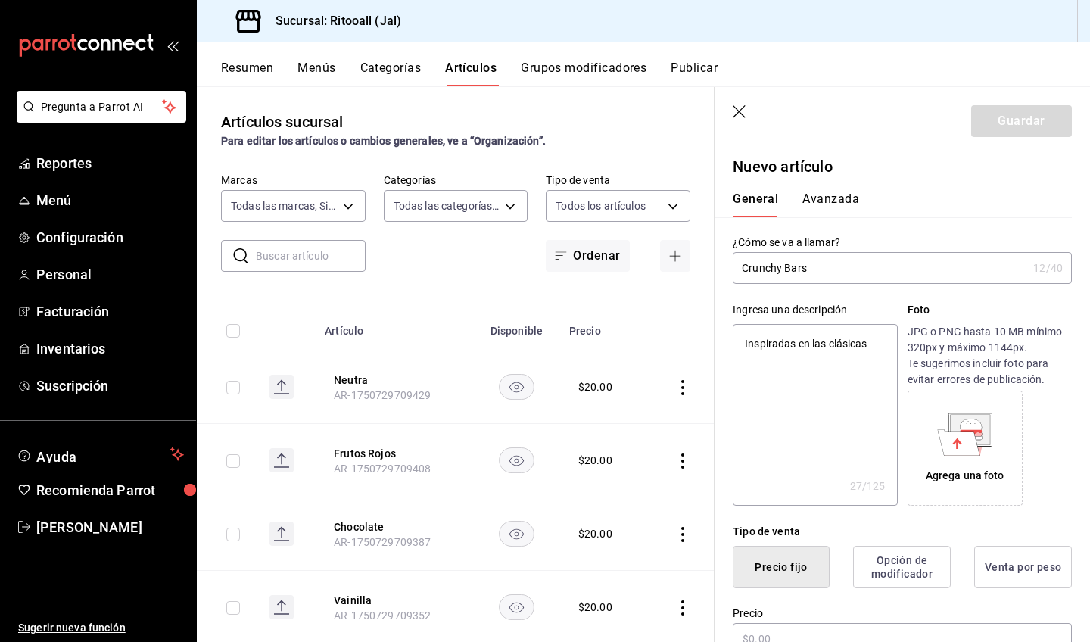
type textarea "x"
type textarea "Inspiradas en las clasicas"
type textarea "x"
type textarea "Inspiradas en las clasicas"
type textarea "x"
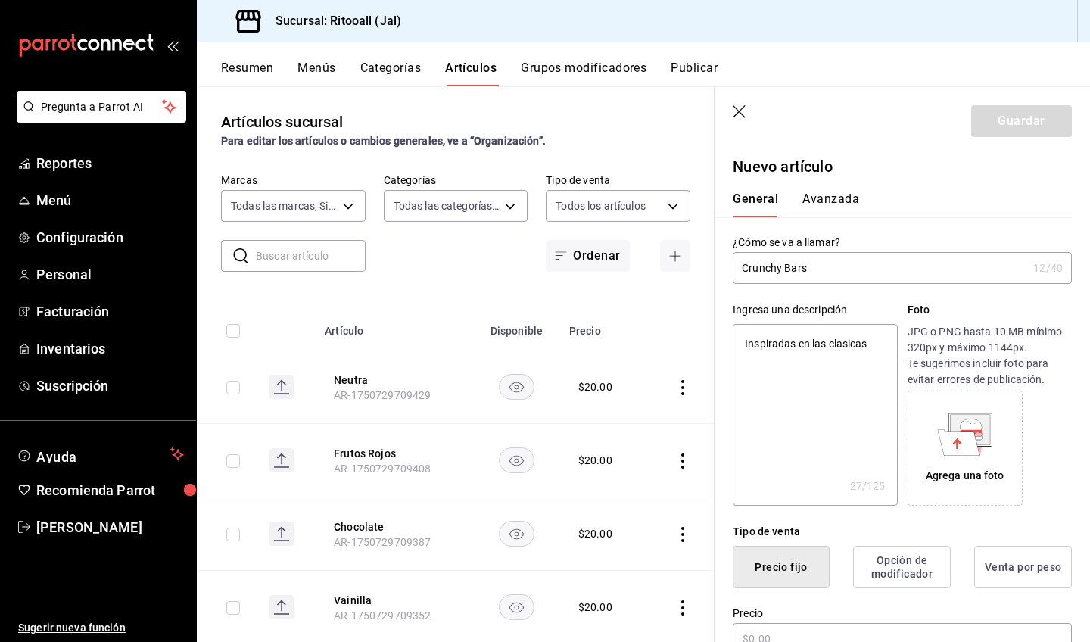
type textarea "Inspiradas en las clasica"
type textarea "x"
type textarea "Inspiradas en las clasic"
type textarea "x"
type textarea "Inspiradas en las clasi"
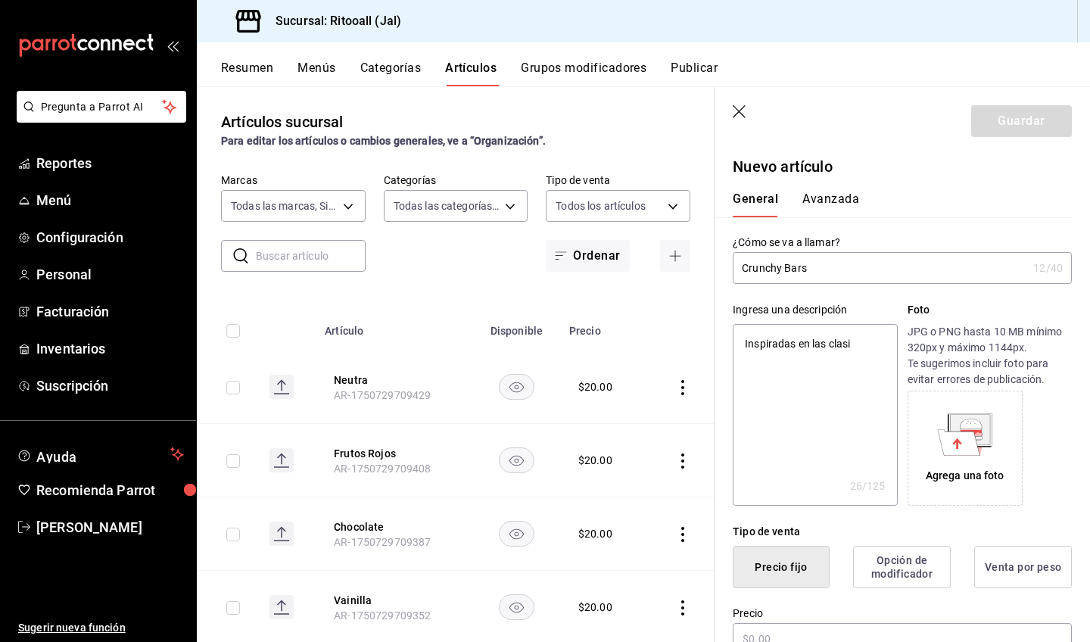
type textarea "x"
type textarea "Inspiradas en las clas"
type textarea "x"
type textarea "Inspiradas en las cla"
type textarea "x"
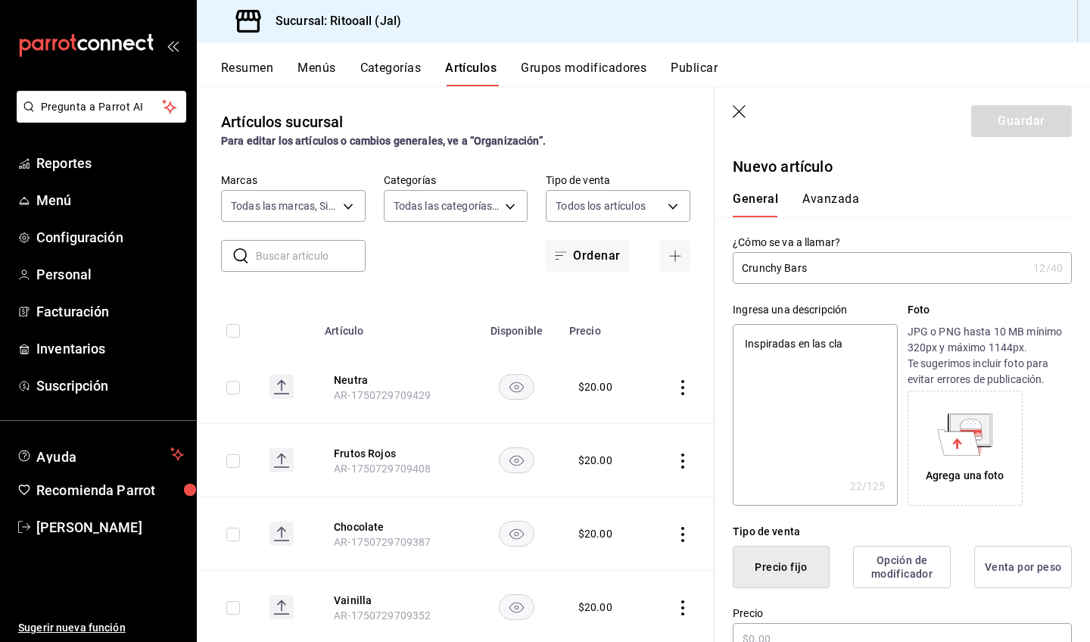
type textarea "Inspiradas en las cl"
type textarea "x"
type textarea "Inspiradas en las c"
type textarea "x"
type textarea "Inspiradas en las"
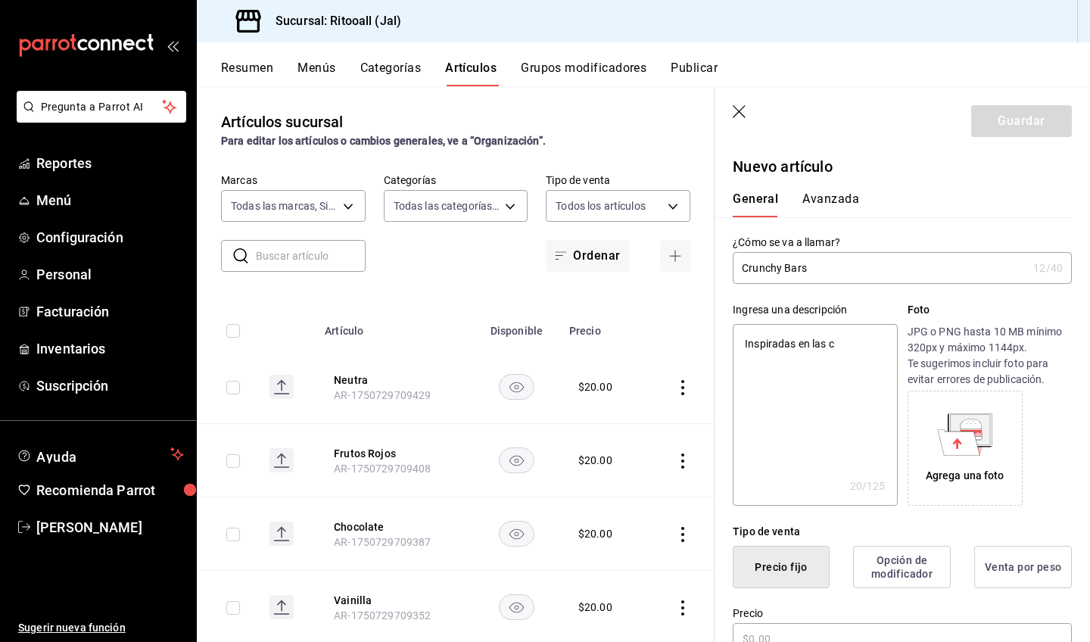
type textarea "x"
type textarea "Inspiradas en las v"
type textarea "x"
type textarea "Inspiradas en las"
type textarea "x"
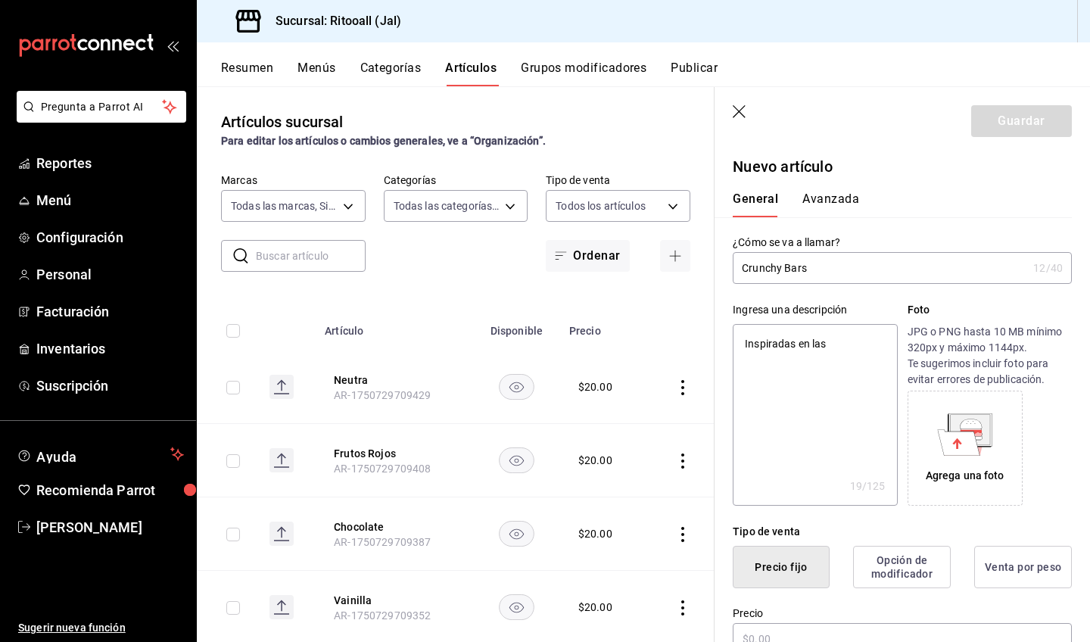
type textarea "Inspiradas en las c"
type textarea "x"
type textarea "Inspiradas en las cl"
type textarea "x"
type textarea "Inspiradas en las cla"
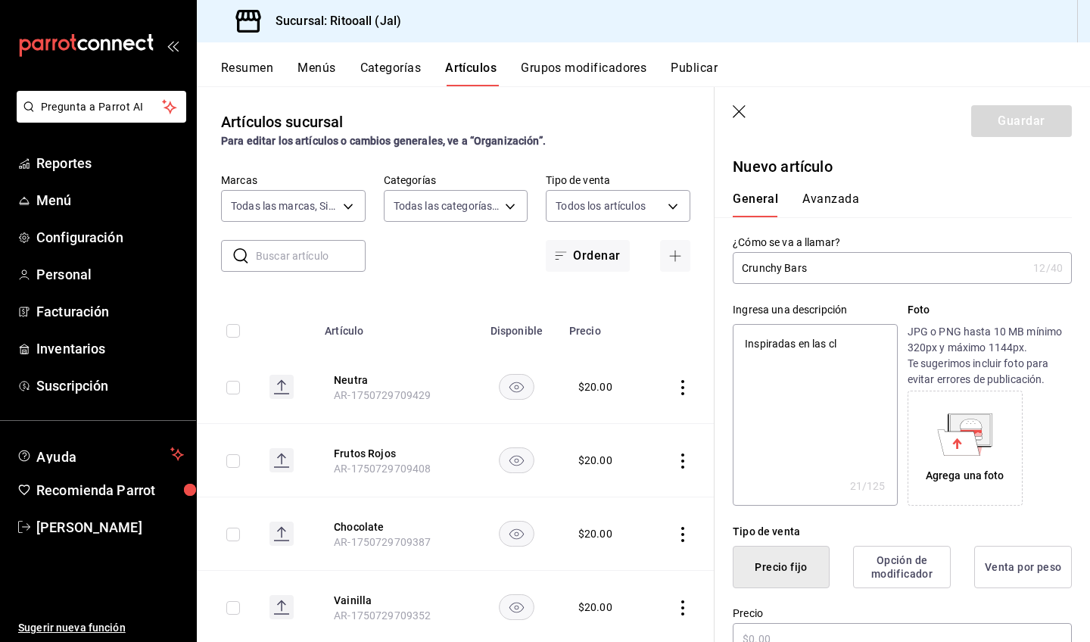
type textarea "x"
type textarea "Inspiradas en las clas"
type textarea "x"
type textarea "Inspiradas en las clasi"
type textarea "x"
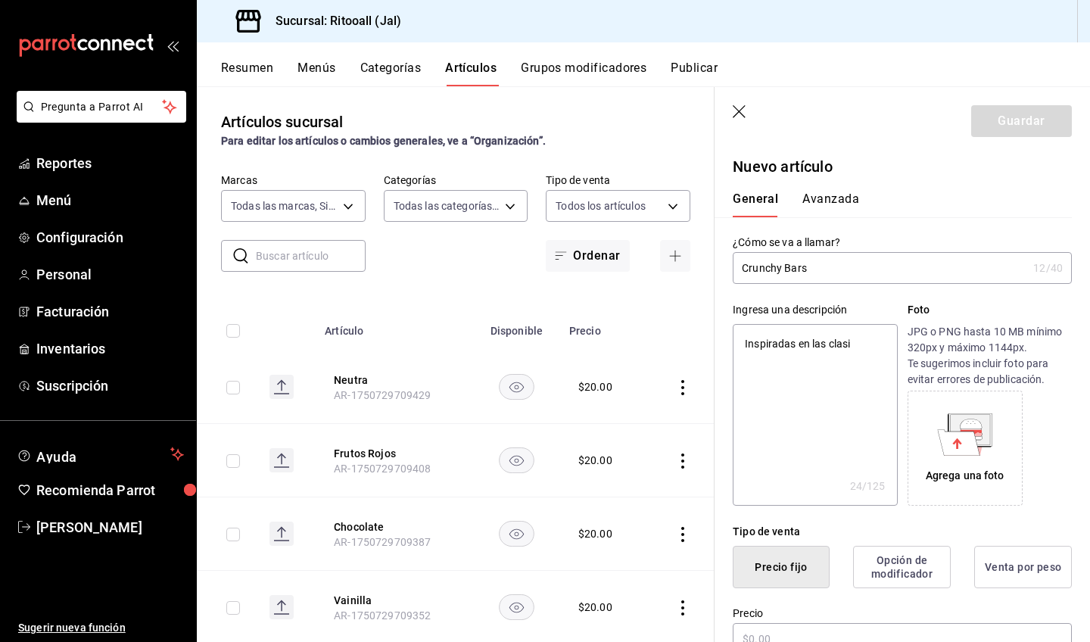
type textarea "Inspiradas en las clasic"
type textarea "x"
type textarea "Inspiradas en las clasica"
type textarea "x"
type textarea "Inspiradas en las clasicas"
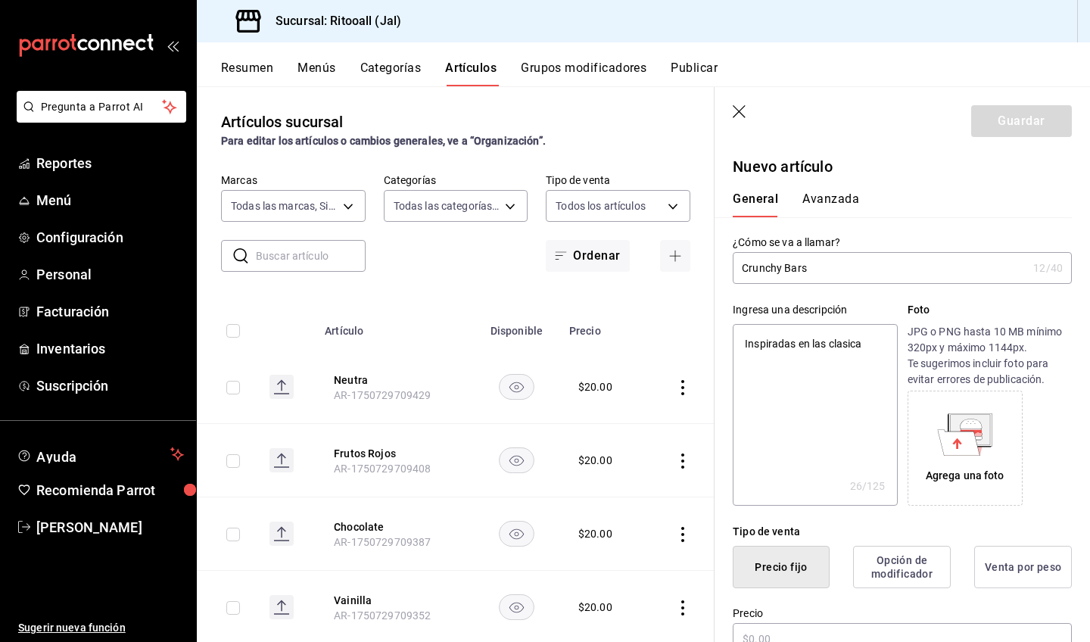
type textarea "x"
type textarea "Inspiradas en las clasicas"
type textarea "x"
click at [852, 347] on textarea "Inspiradas en las clasicas" at bounding box center [814, 415] width 164 height 182
type textarea "Inspiradas en las clásicas"
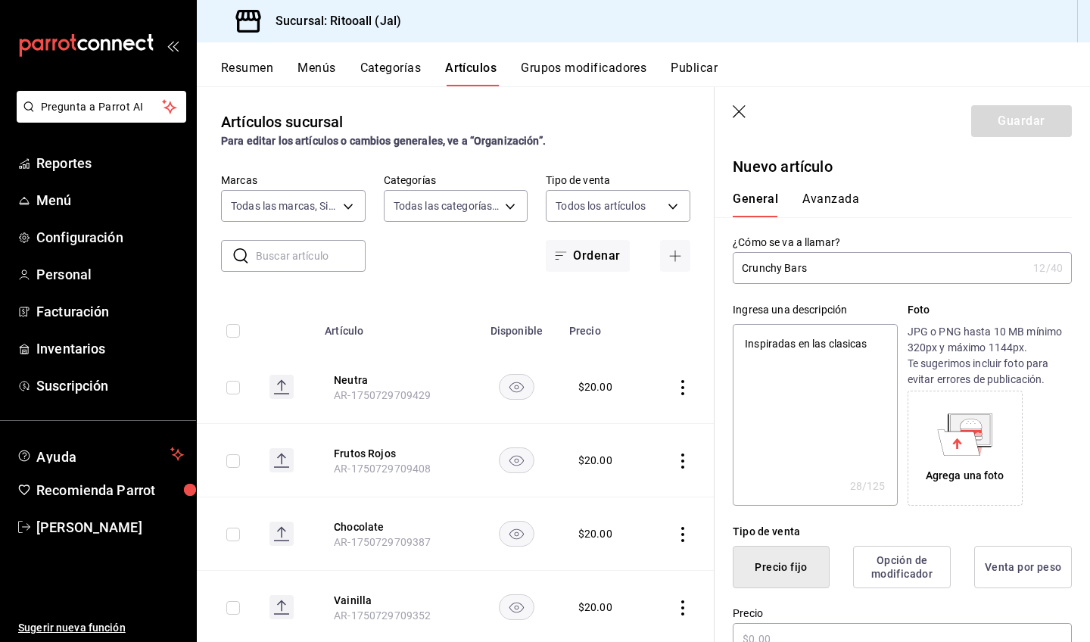
type textarea "x"
click at [876, 348] on textarea "Inspiradas en las clásicas" at bounding box center [814, 415] width 164 height 182
type textarea "Inspiradas en las clásicas R"
type textarea "x"
type textarea "Inspiradas en las clásicas Ri"
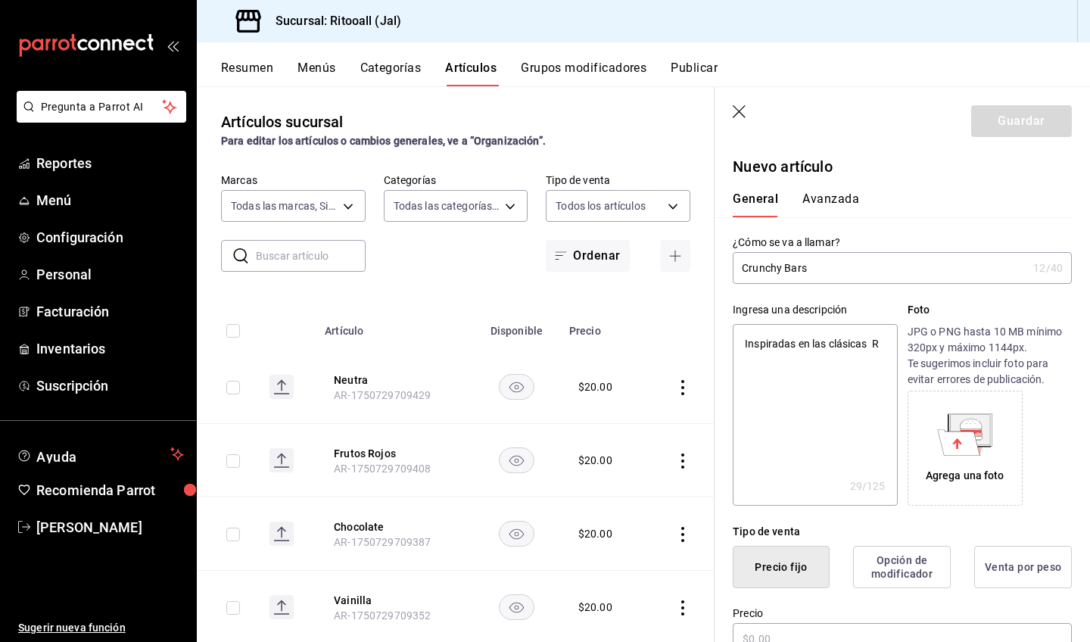
type textarea "x"
type textarea "Inspiradas en las clásicas Ric"
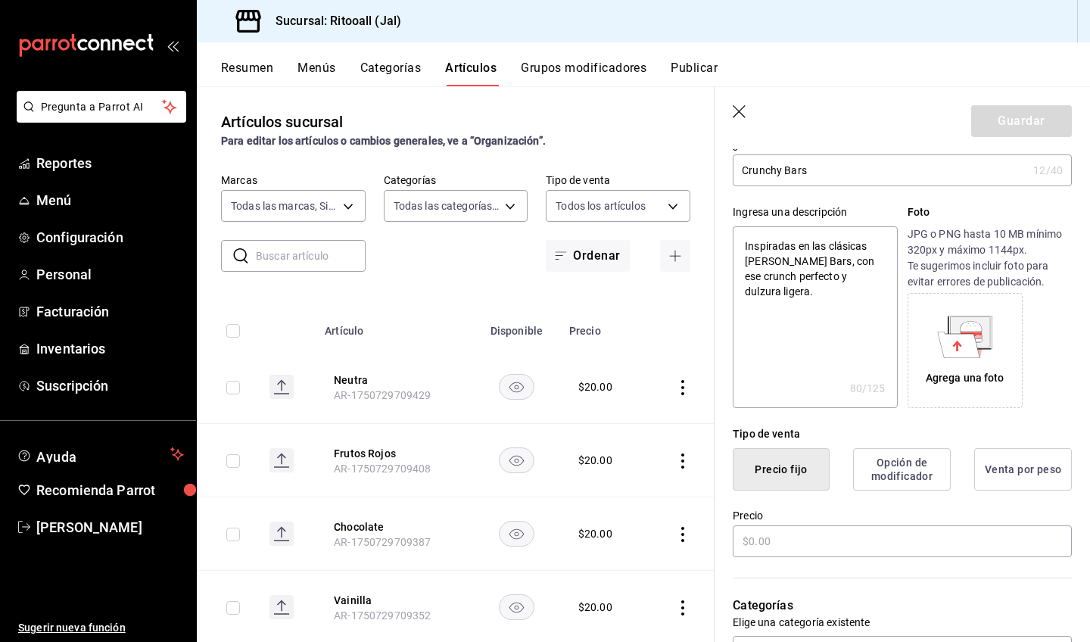
scroll to position [129, 0]
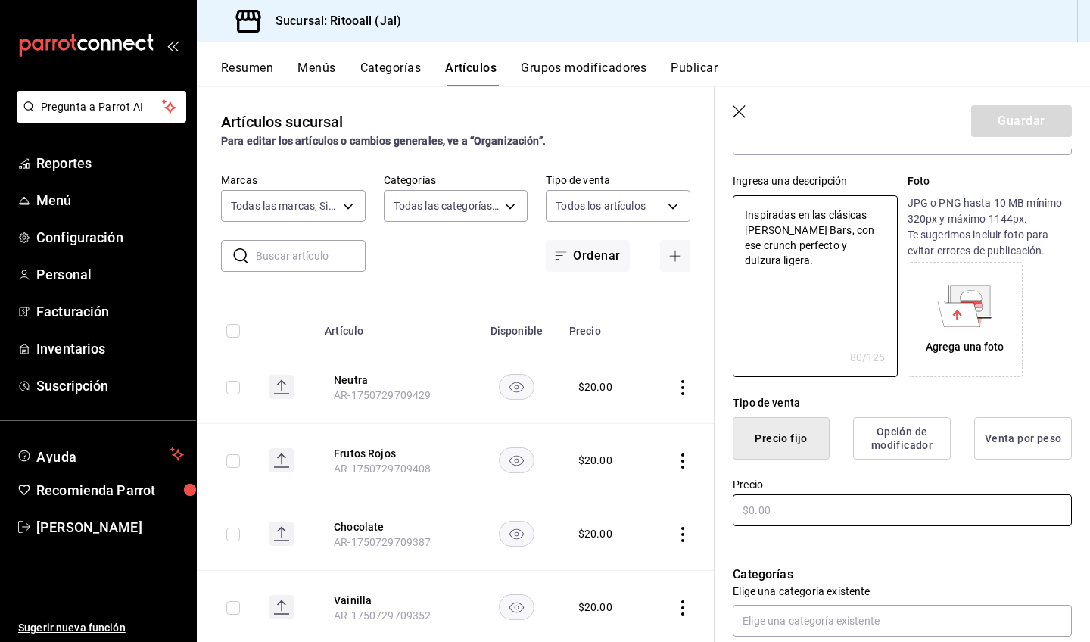
click at [791, 506] on input "text" at bounding box center [901, 510] width 339 height 32
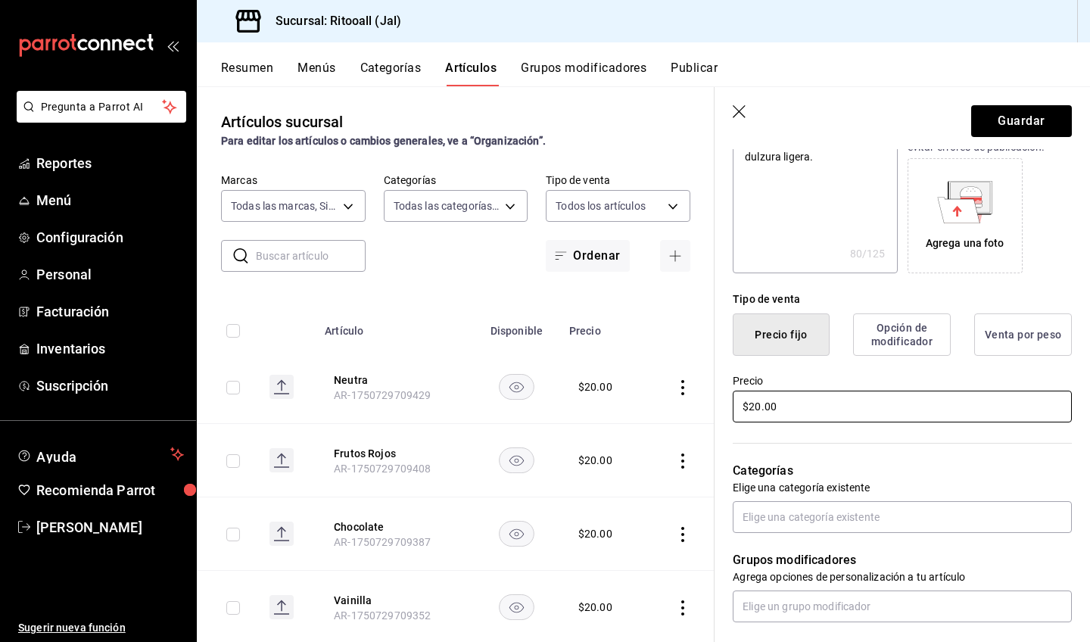
scroll to position [241, 0]
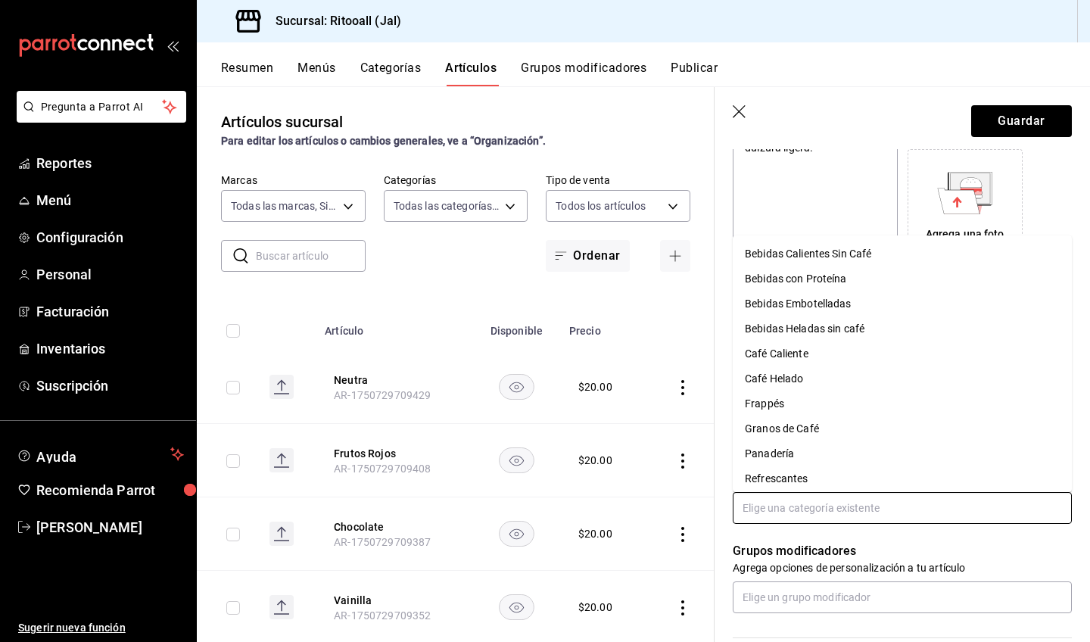
click at [799, 515] on input "text" at bounding box center [901, 508] width 339 height 32
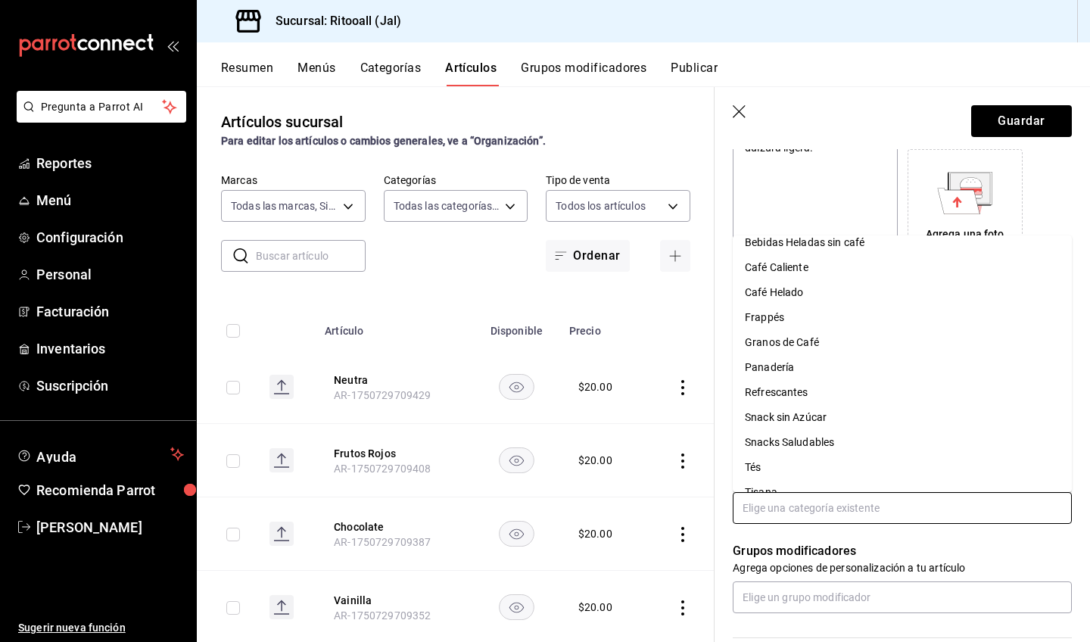
click at [813, 417] on li "Snack sin Azúcar" at bounding box center [901, 417] width 339 height 25
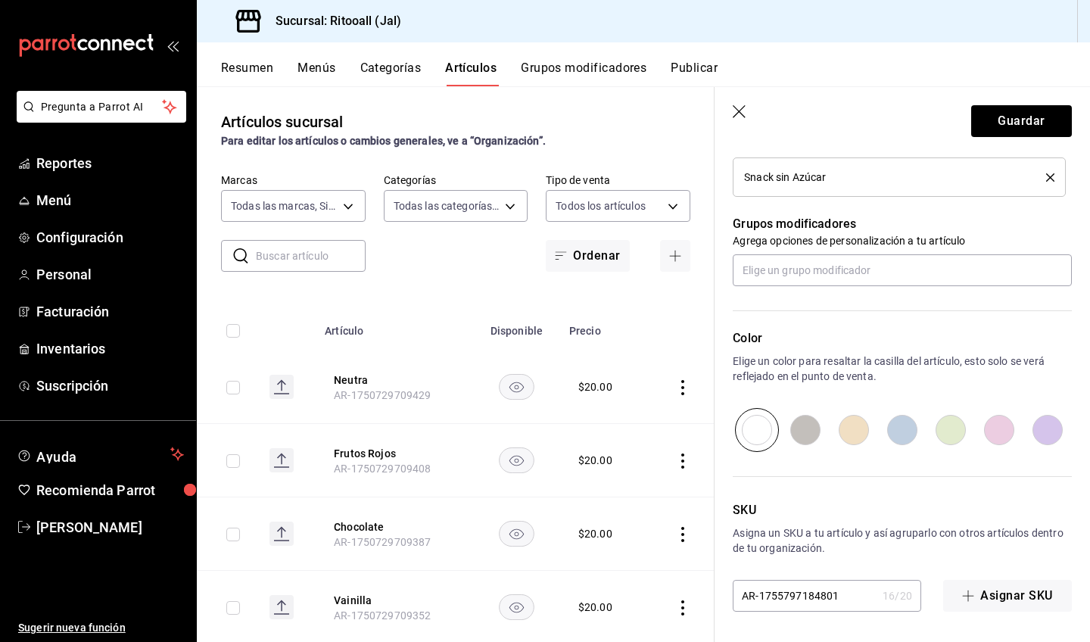
scroll to position [618, 0]
click at [1000, 132] on button "Guardar" at bounding box center [1021, 121] width 101 height 32
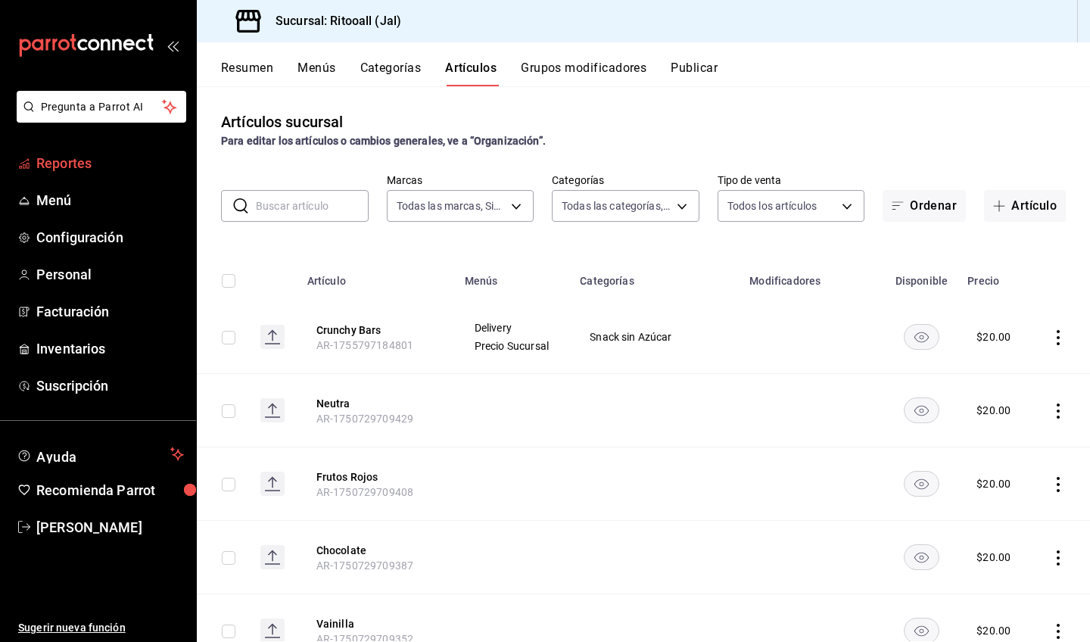
click at [67, 168] on span "Reportes" at bounding box center [110, 163] width 148 height 20
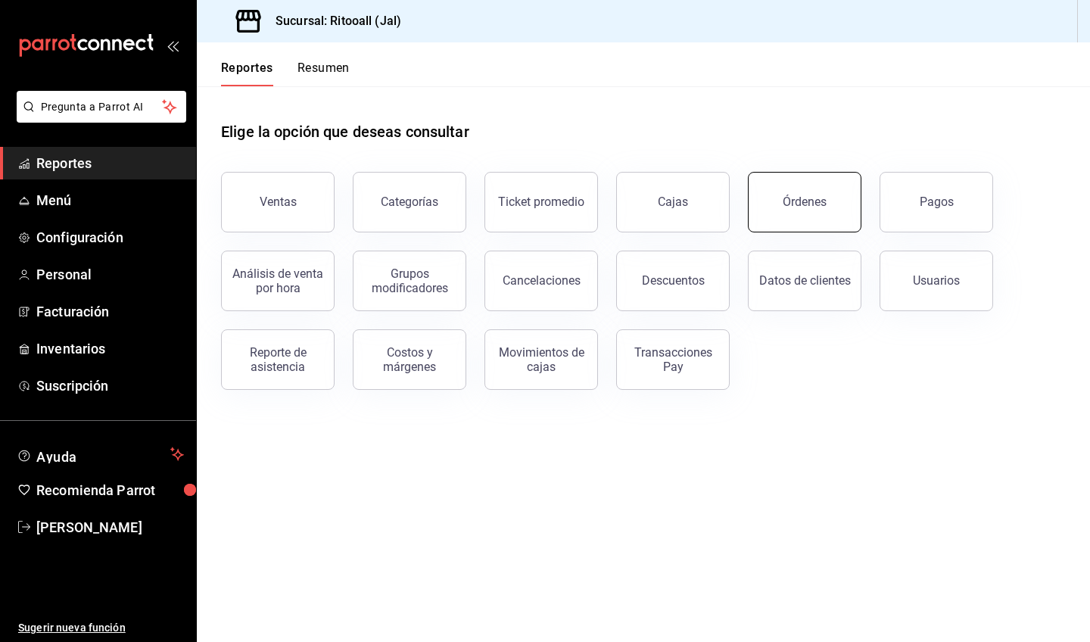
click at [812, 201] on div "Órdenes" at bounding box center [804, 201] width 44 height 14
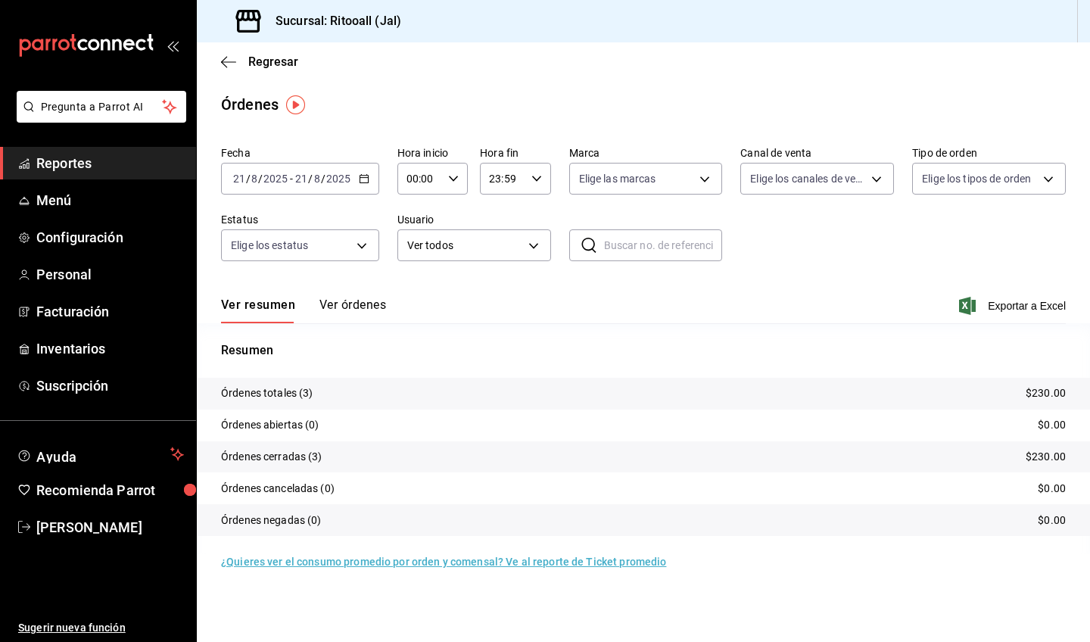
click at [366, 176] on icon "button" at bounding box center [364, 178] width 11 height 11
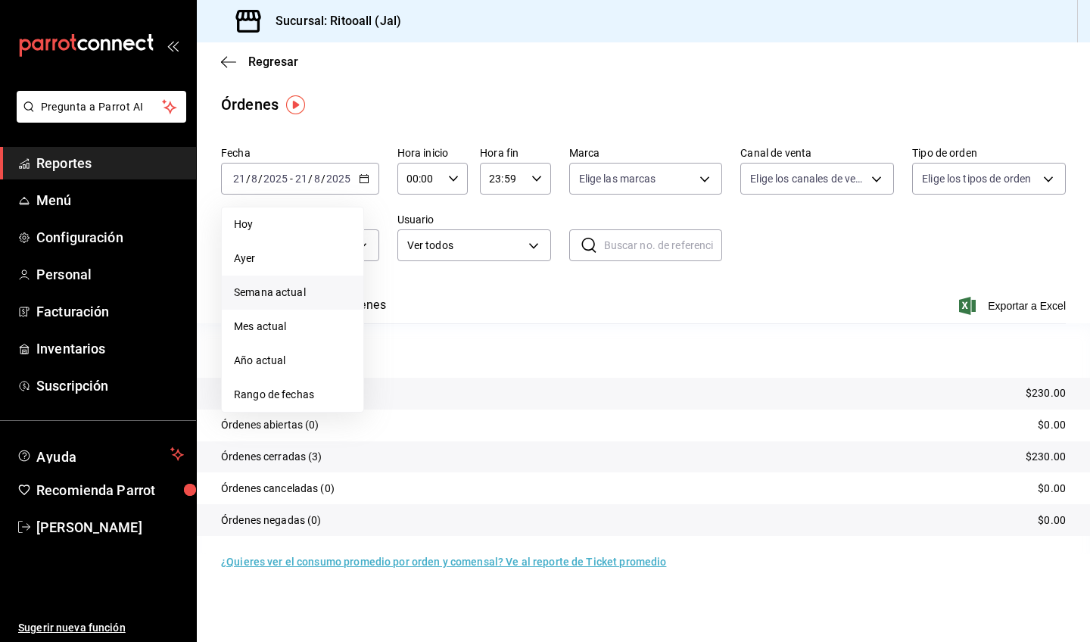
click at [311, 300] on span "Semana actual" at bounding box center [292, 292] width 117 height 16
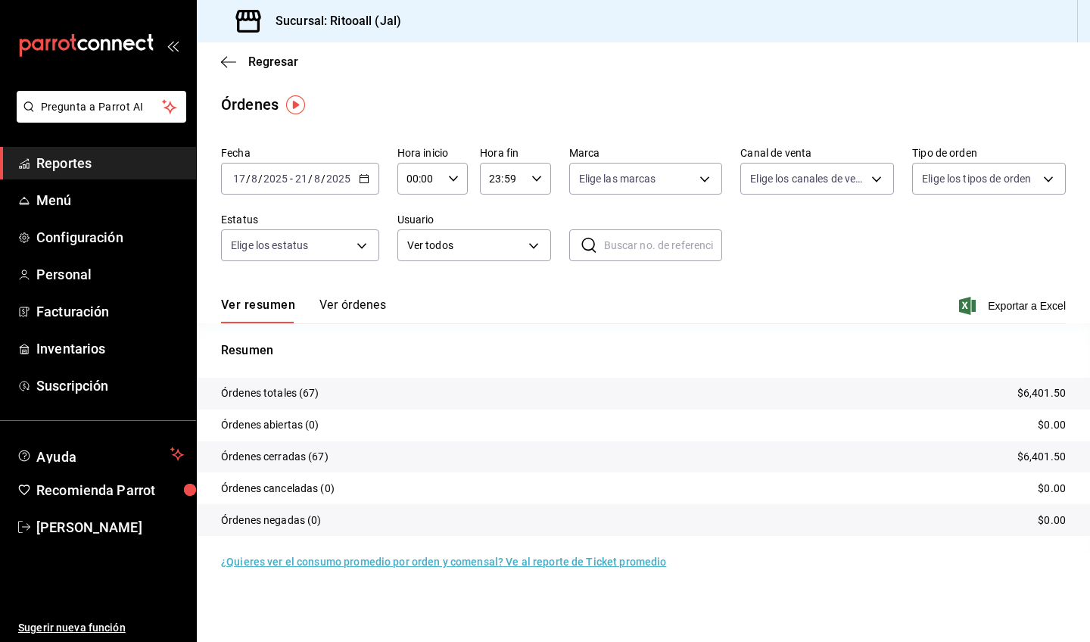
click at [354, 305] on button "Ver órdenes" at bounding box center [352, 310] width 67 height 26
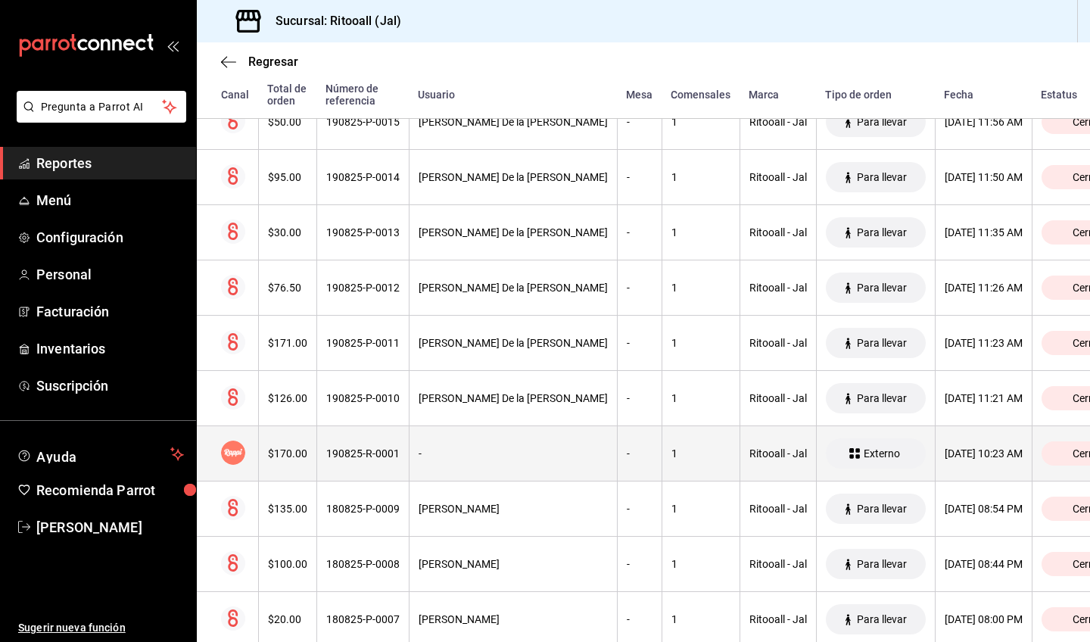
scroll to position [2411, 0]
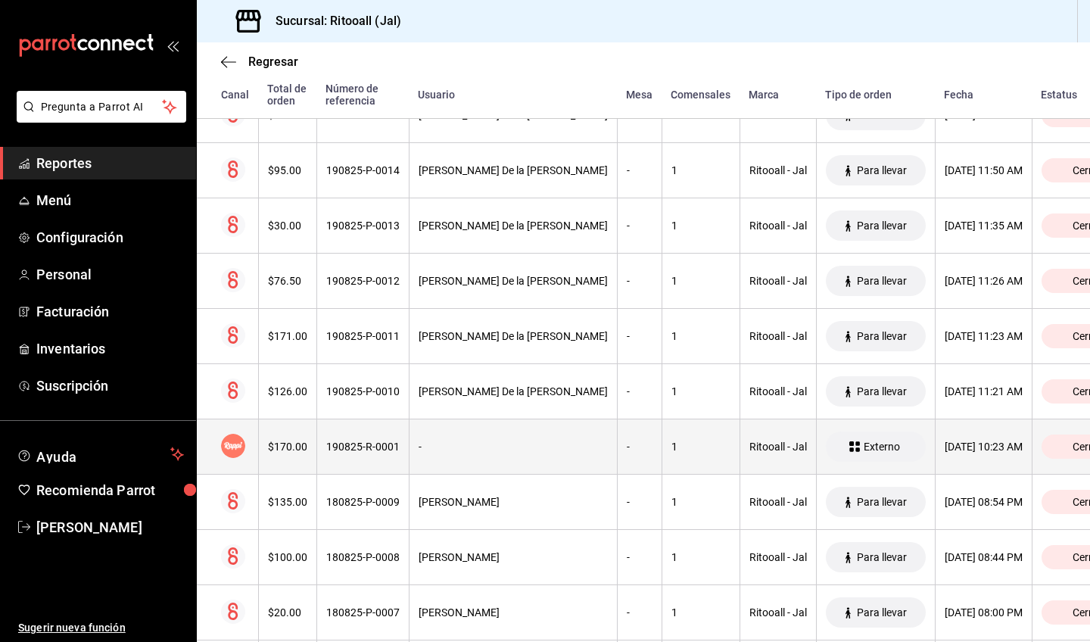
click at [443, 448] on div "-" at bounding box center [512, 446] width 189 height 12
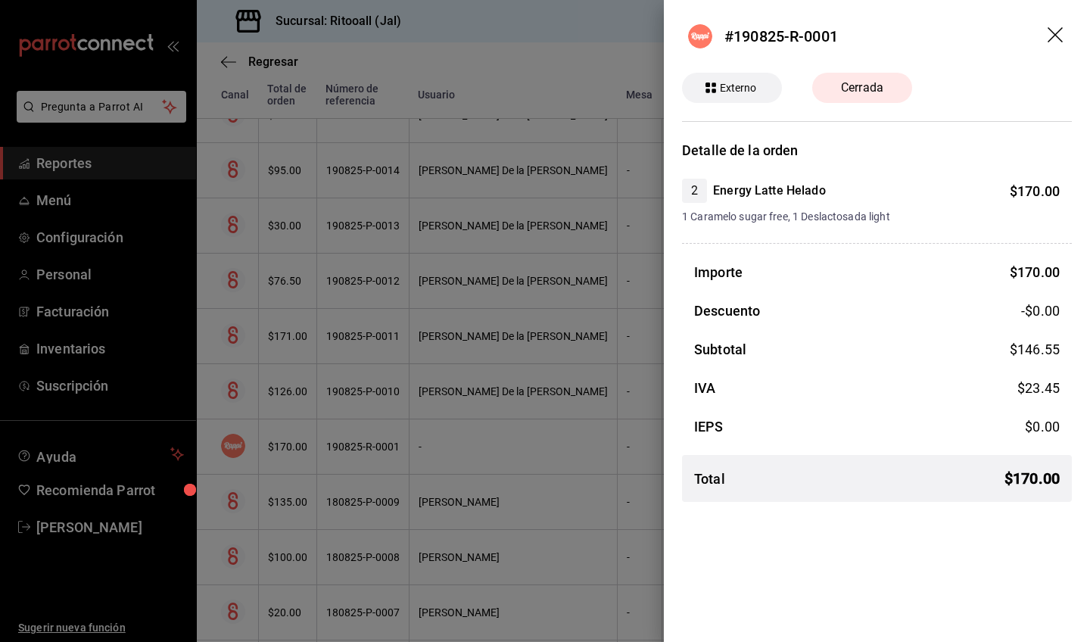
click at [1053, 30] on icon "drag" at bounding box center [1056, 36] width 18 height 18
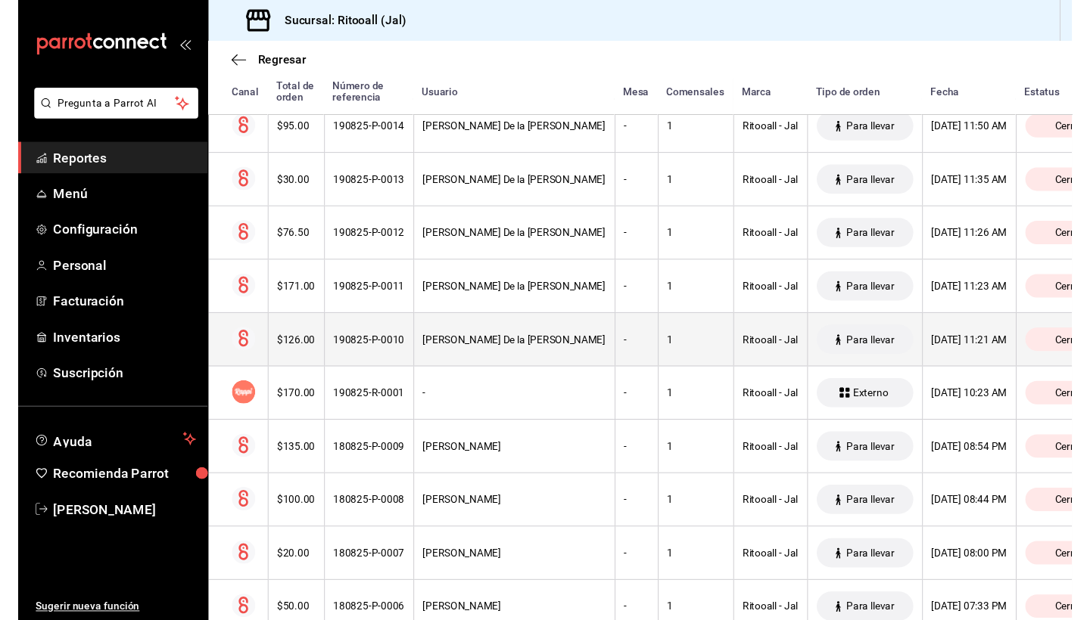
scroll to position [2452, 0]
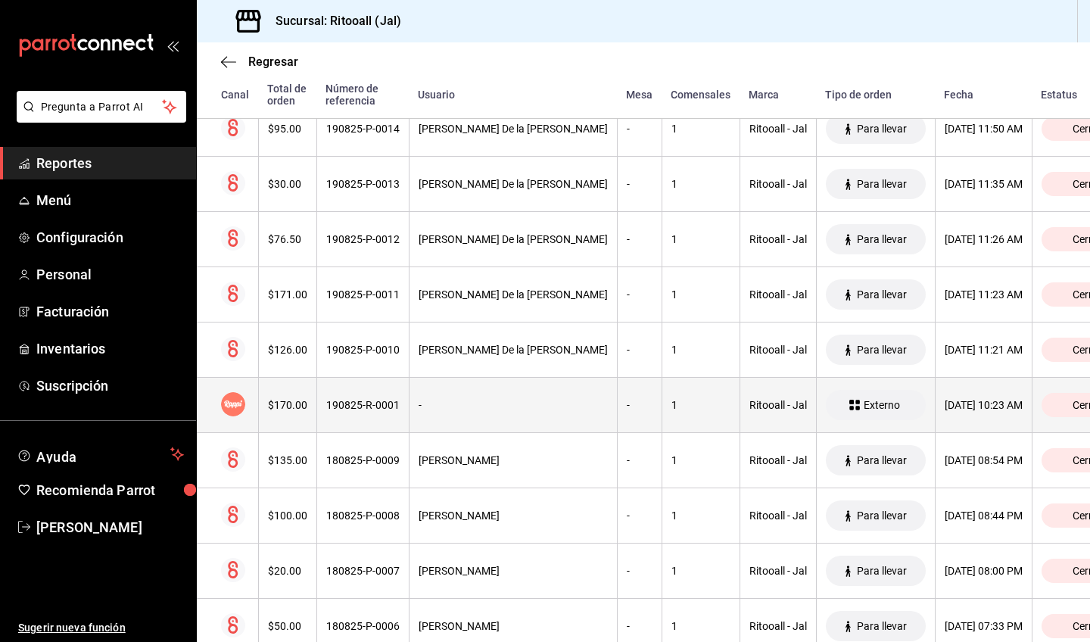
click at [506, 411] on th "-" at bounding box center [513, 405] width 208 height 55
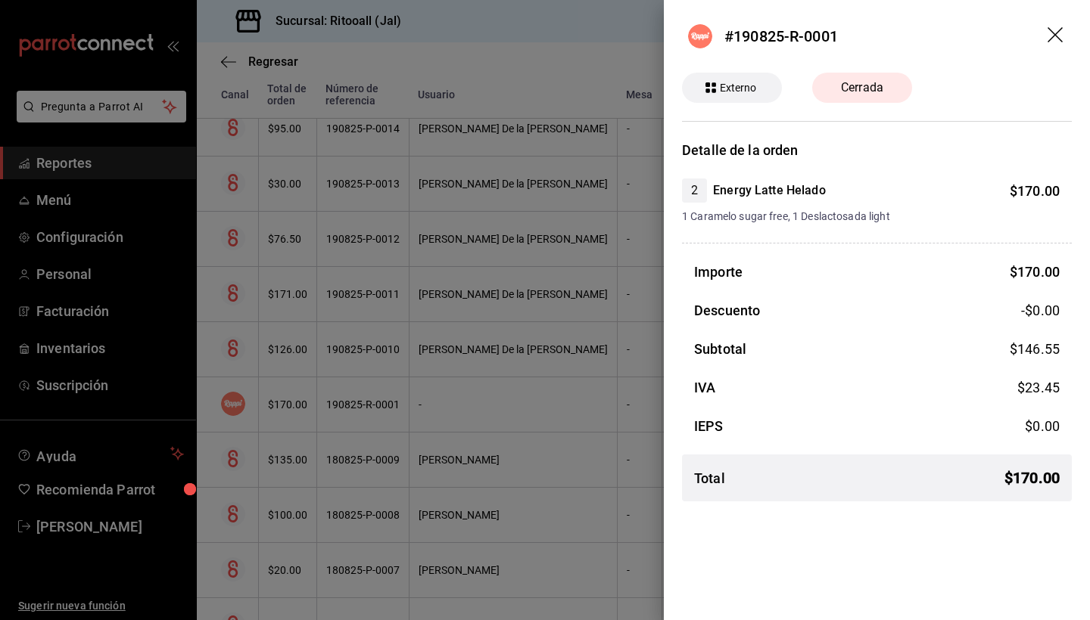
click at [1063, 34] on icon "drag" at bounding box center [1056, 36] width 18 height 18
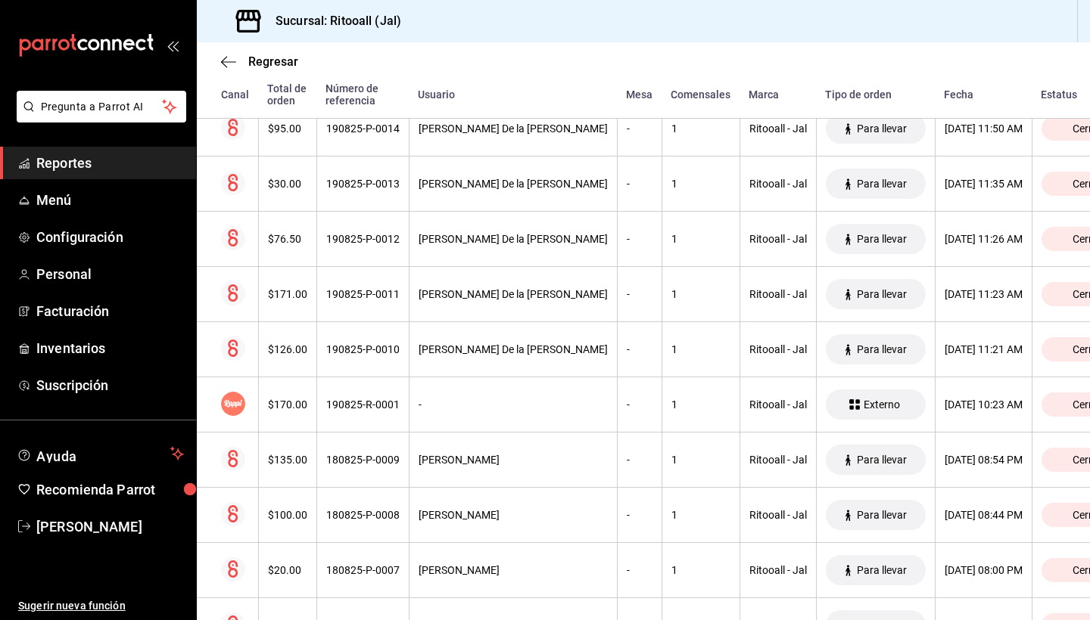
click at [92, 163] on span "Reportes" at bounding box center [110, 163] width 148 height 20
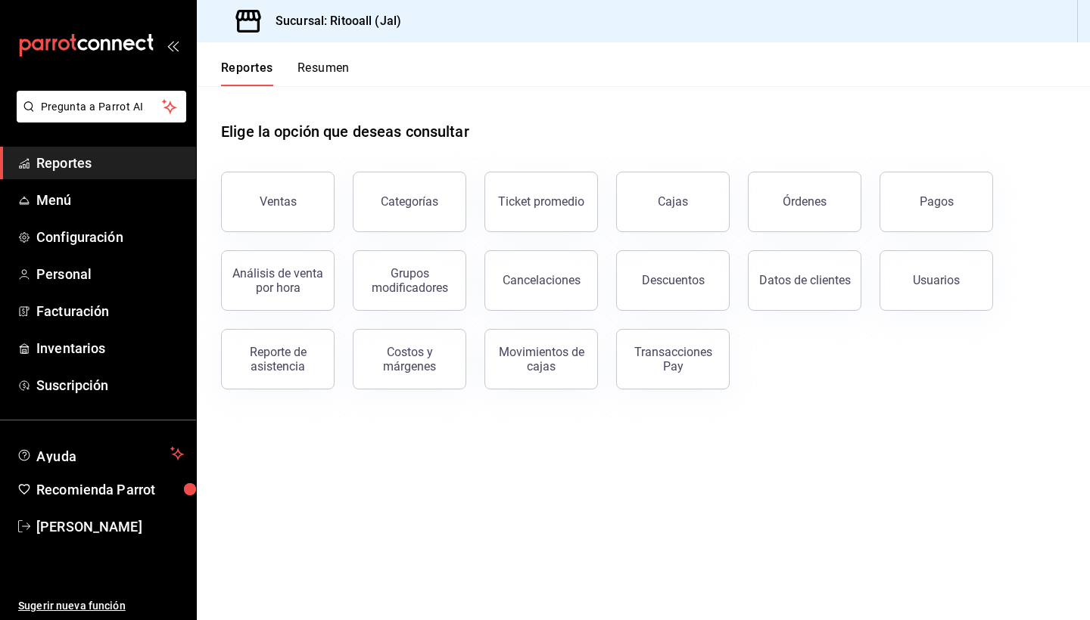
click at [318, 66] on button "Resumen" at bounding box center [323, 74] width 52 height 26
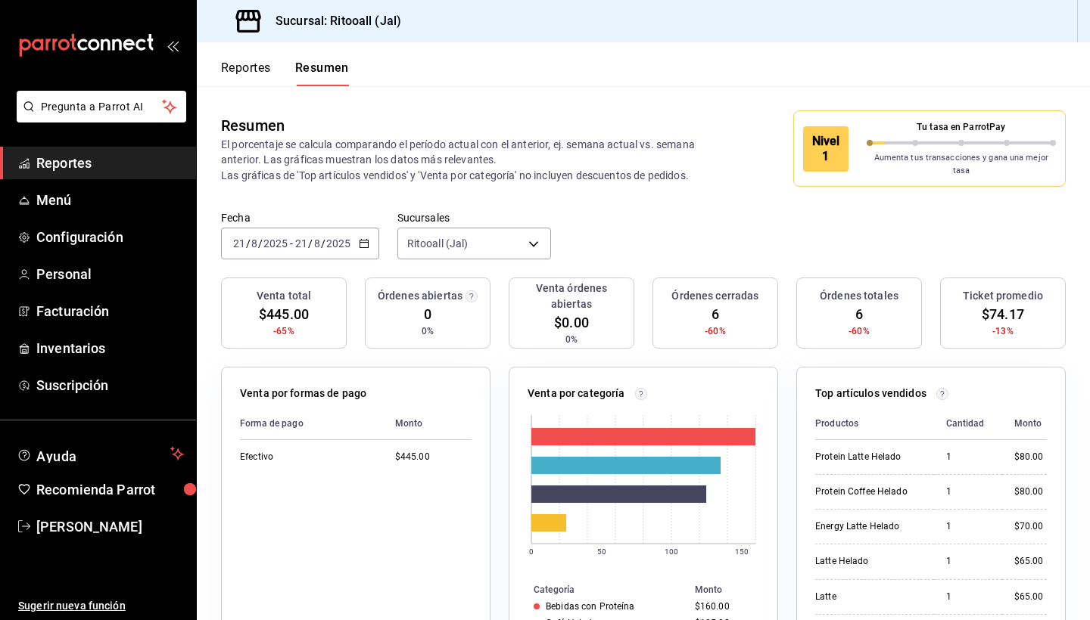
click at [364, 238] on icon "button" at bounding box center [364, 243] width 11 height 11
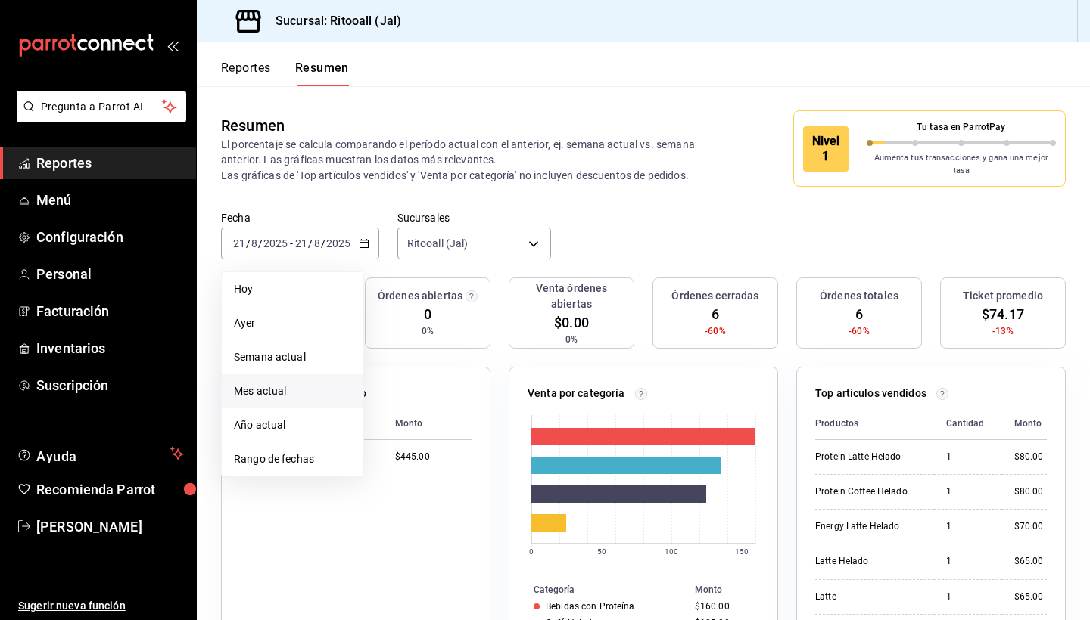
click at [291, 384] on span "Mes actual" at bounding box center [292, 392] width 117 height 16
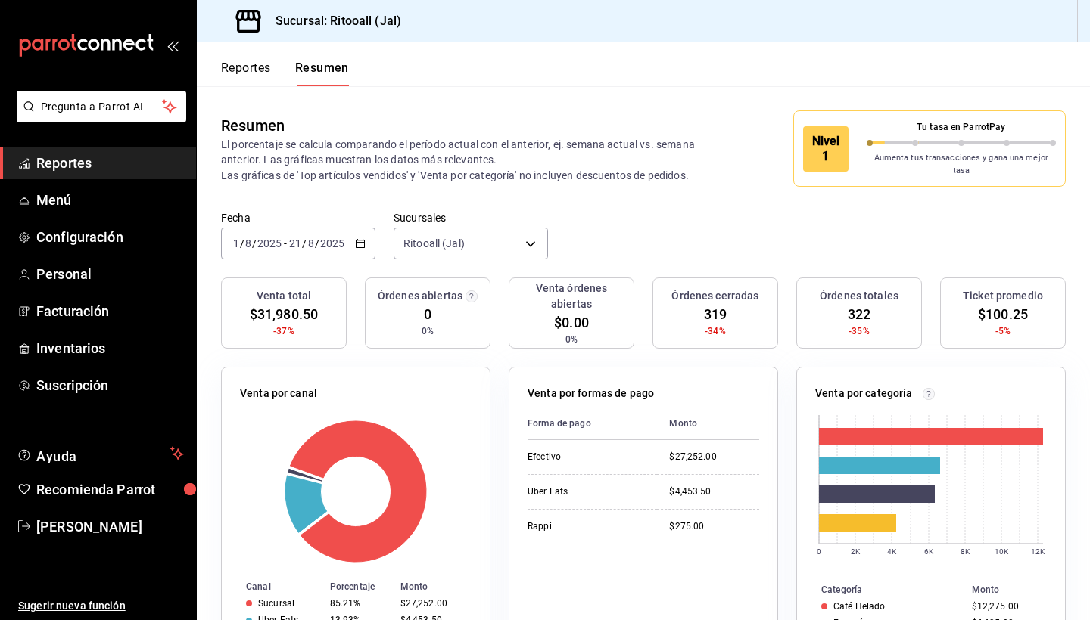
click at [365, 240] on \(Stroke\) "button" at bounding box center [360, 244] width 9 height 8
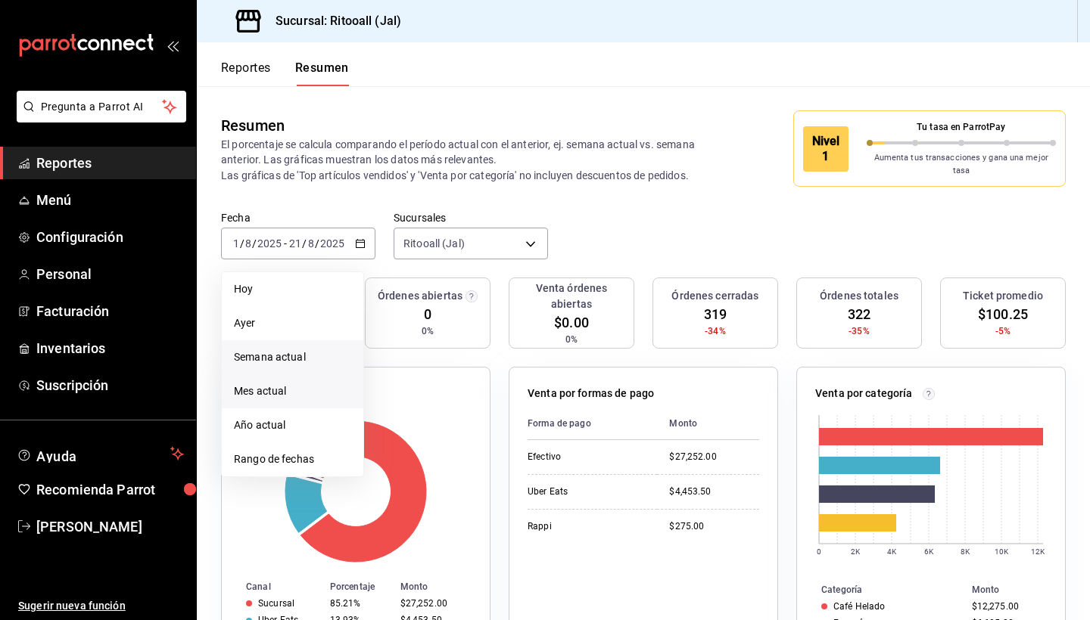
click at [303, 340] on li "Semana actual" at bounding box center [292, 357] width 141 height 34
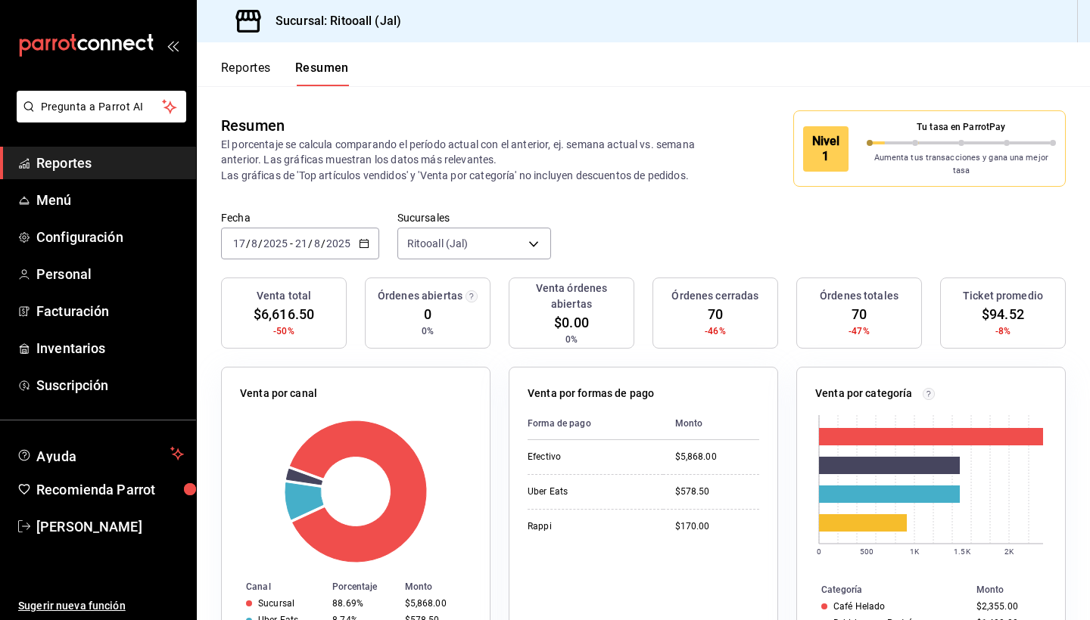
click at [365, 238] on icon "button" at bounding box center [364, 243] width 11 height 11
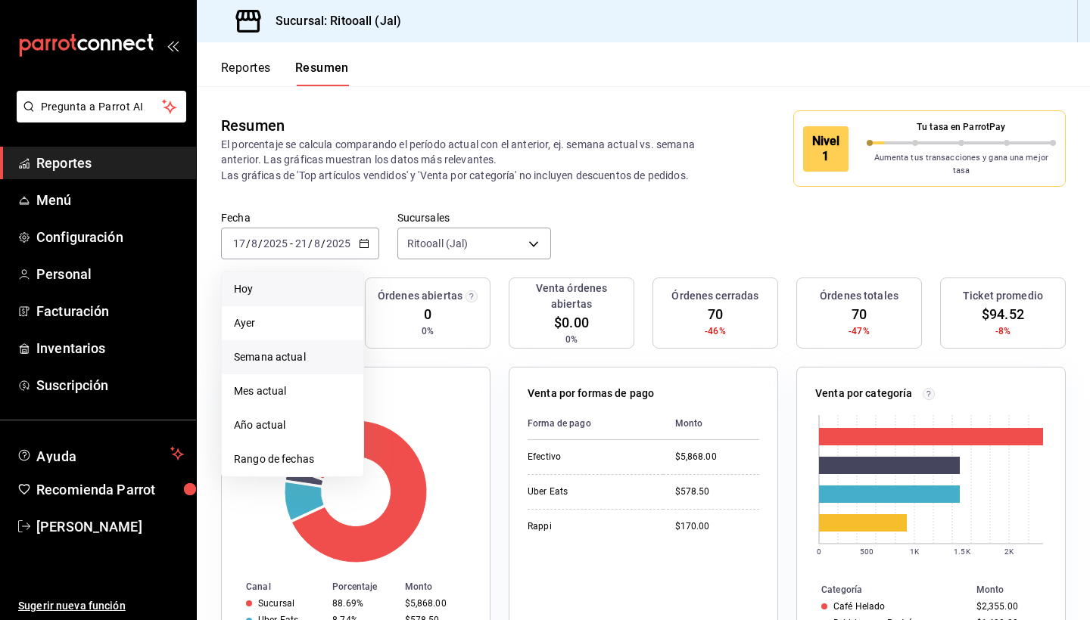
click at [327, 283] on span "Hoy" at bounding box center [292, 289] width 117 height 16
